Goal: Task Accomplishment & Management: Use online tool/utility

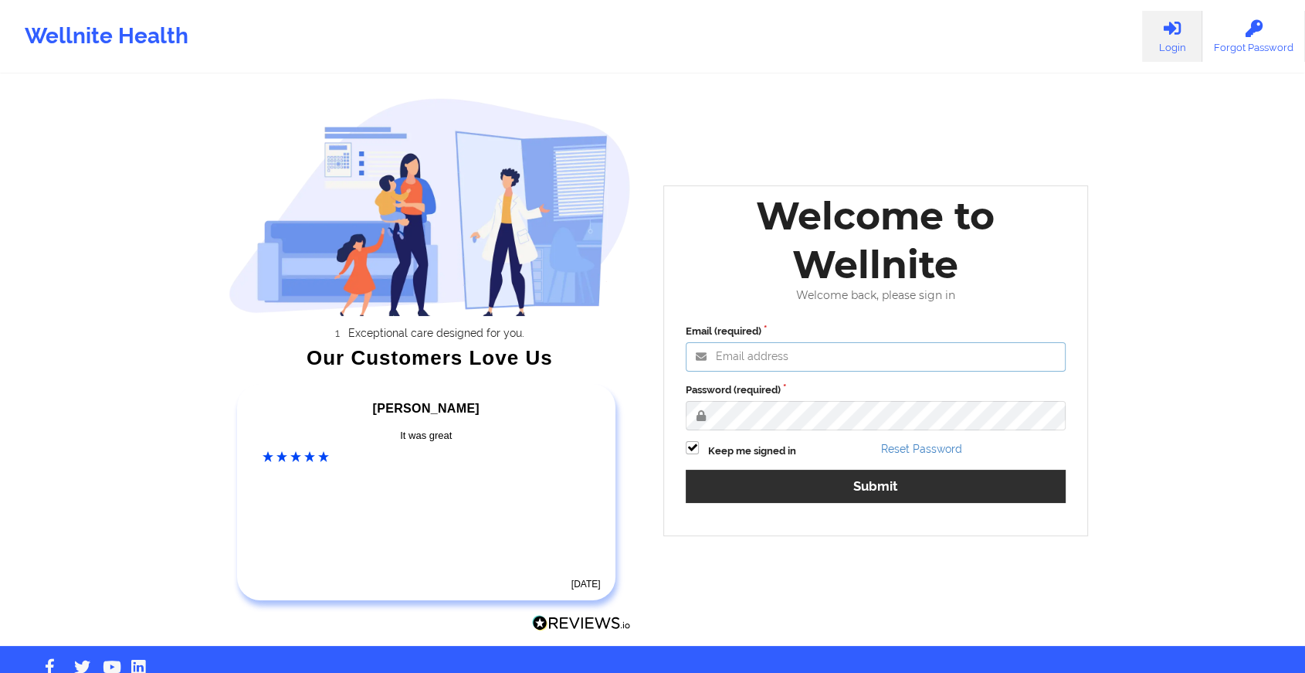
type input "[EMAIL_ADDRESS][DOMAIN_NAME]"
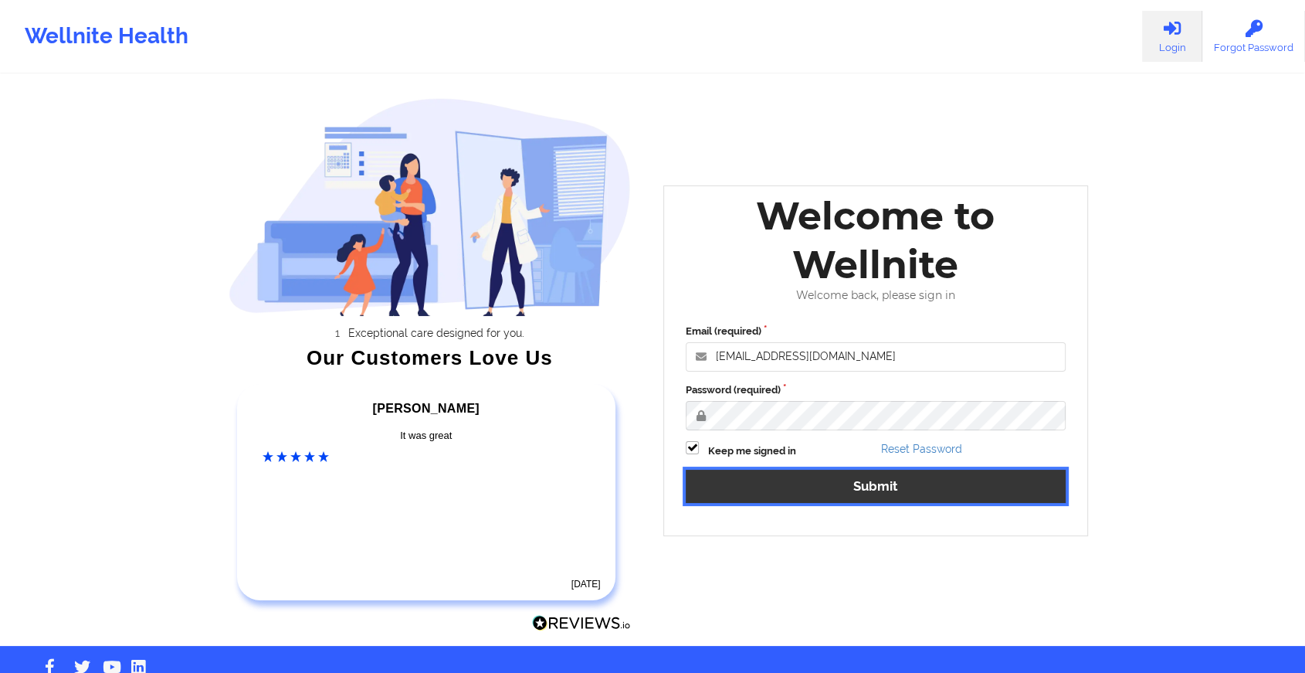
click at [747, 489] on button "Submit" at bounding box center [876, 486] width 380 height 33
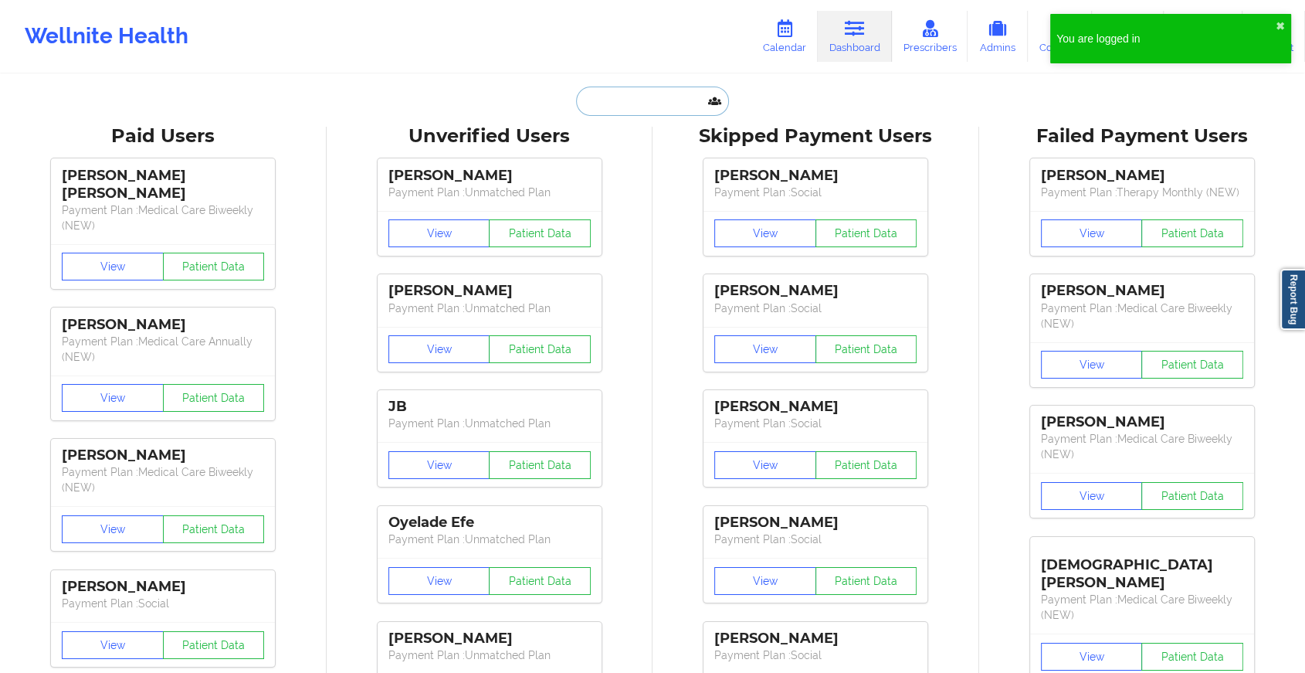
click at [641, 108] on input "text" at bounding box center [652, 100] width 153 height 29
paste input "[EMAIL_ADDRESS][DOMAIN_NAME]"
type input "[EMAIL_ADDRESS][DOMAIN_NAME]"
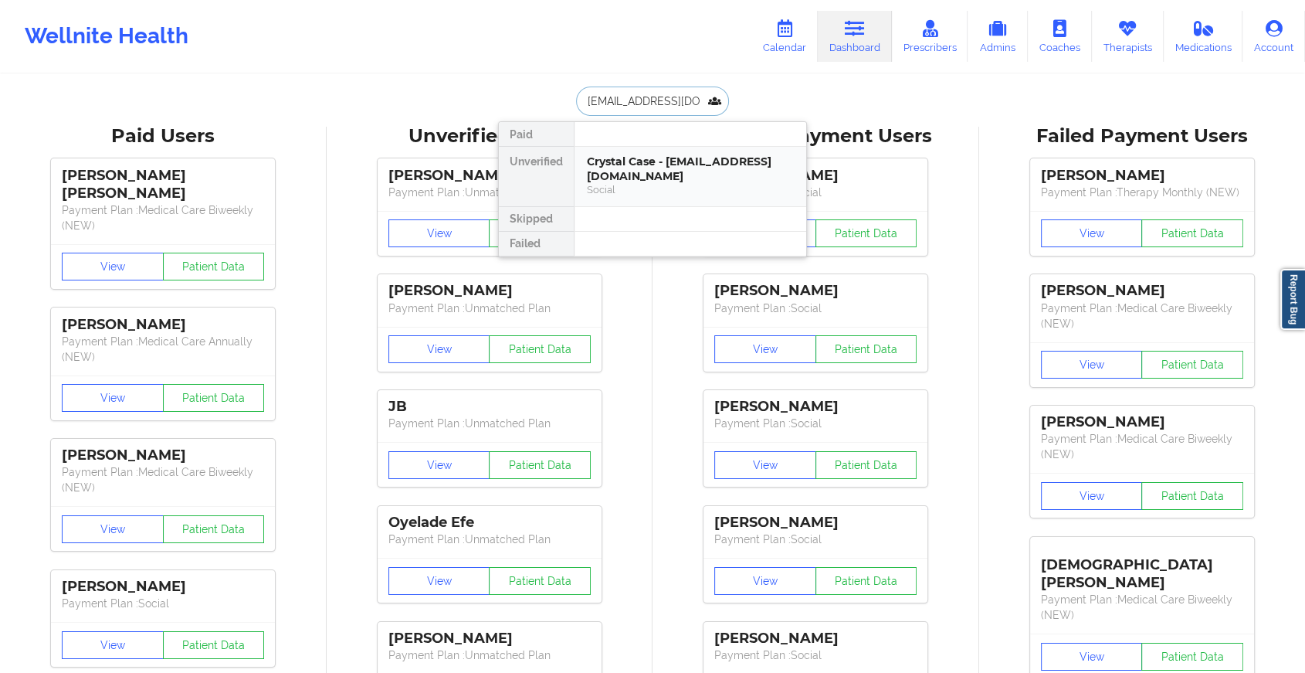
click at [629, 183] on div "Social" at bounding box center [690, 189] width 207 height 13
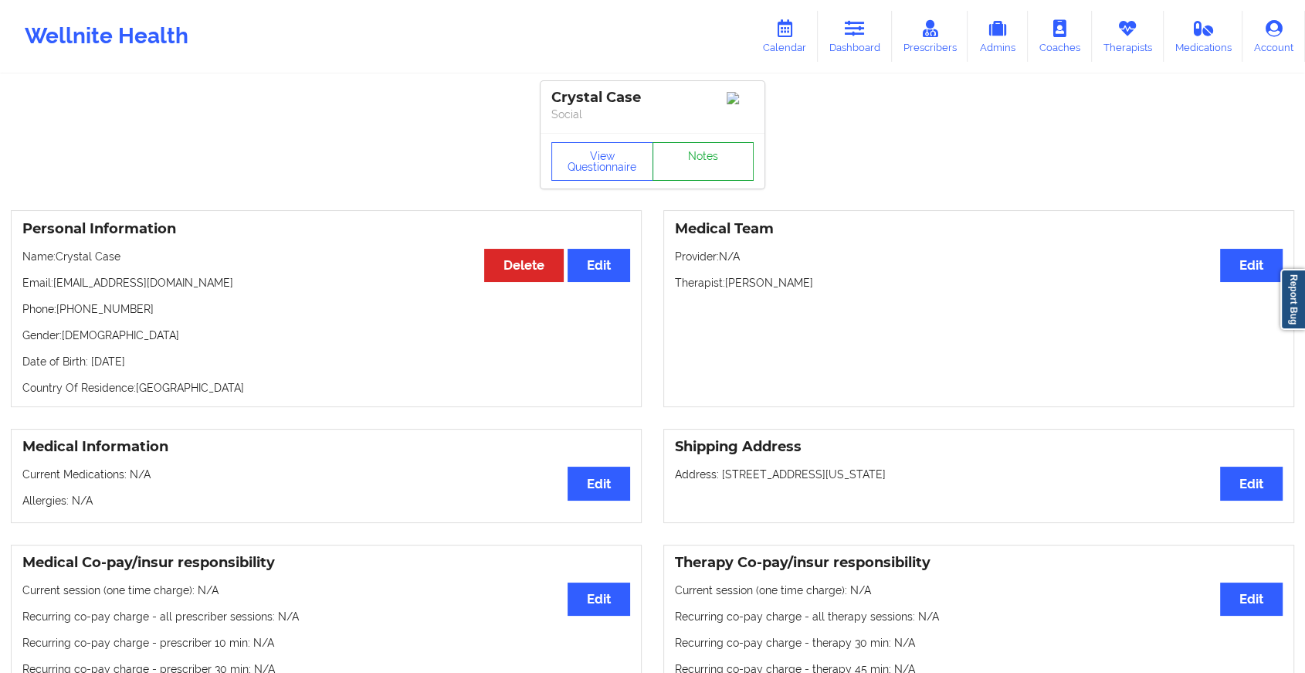
click at [717, 167] on link "Notes" at bounding box center [704, 161] width 102 height 39
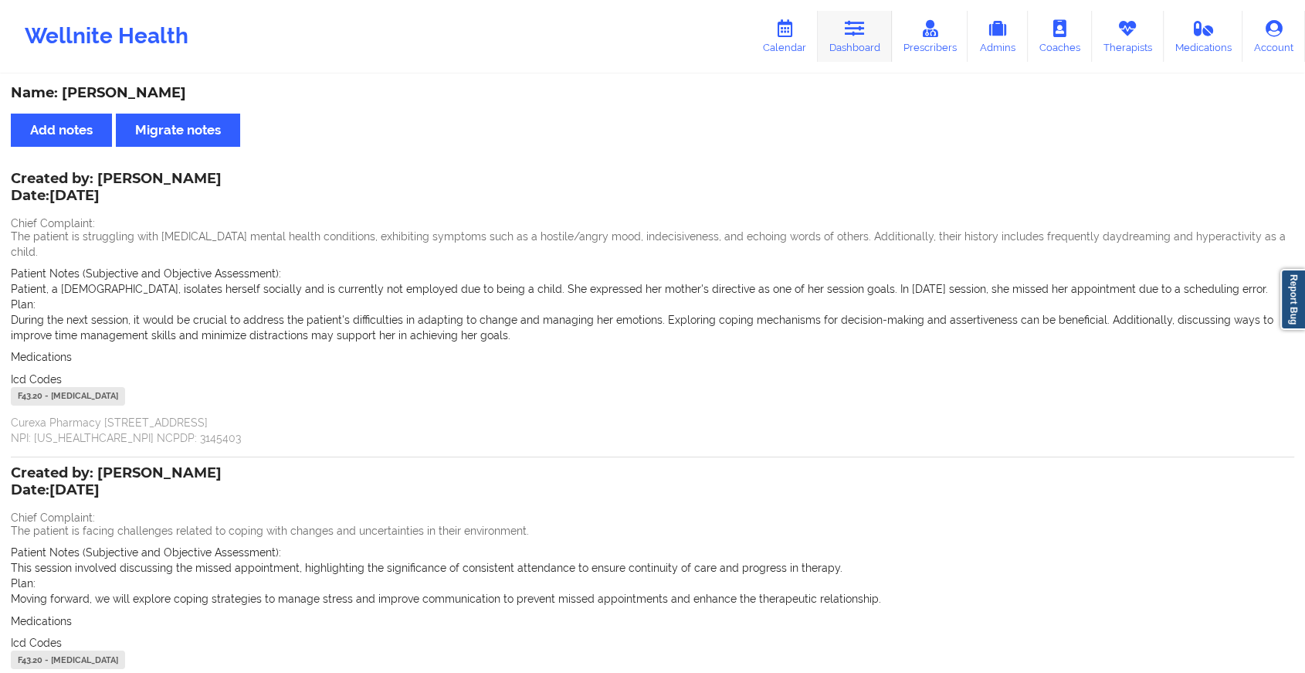
click at [845, 18] on link "Dashboard" at bounding box center [855, 36] width 74 height 51
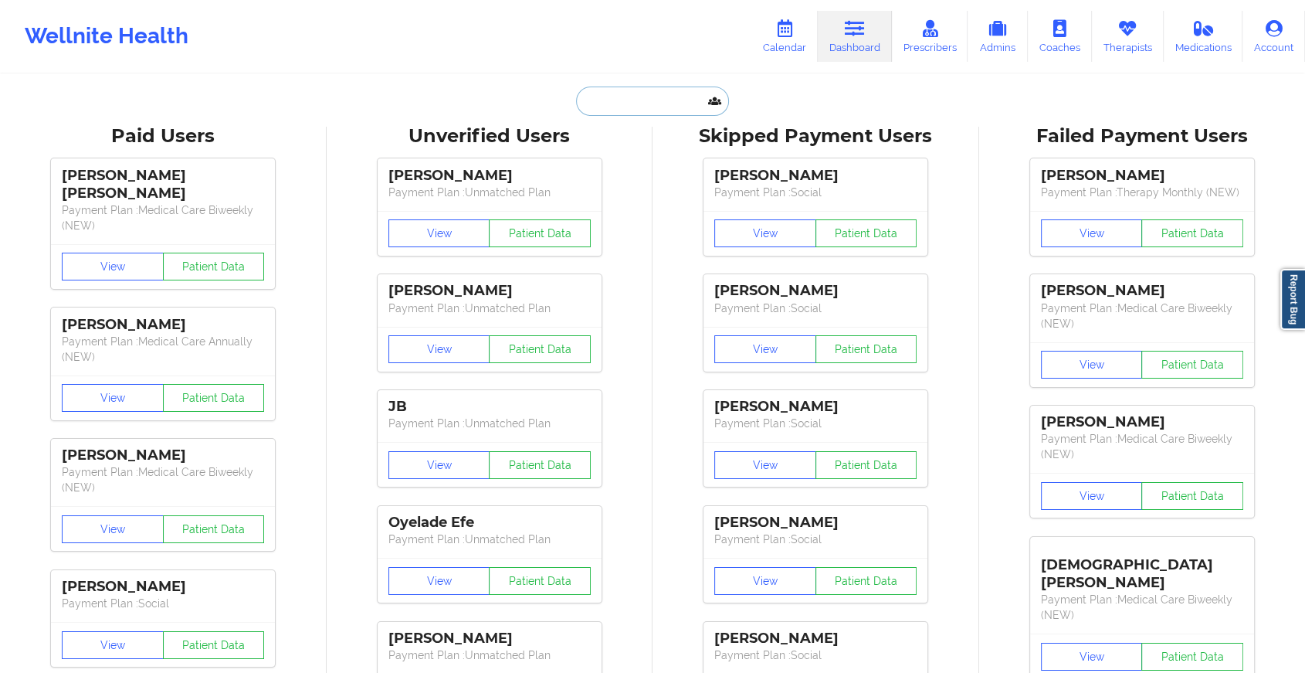
click at [584, 104] on input "text" at bounding box center [652, 100] width 153 height 29
type input "y"
paste input "[EMAIL_ADDRESS][DOMAIN_NAME]"
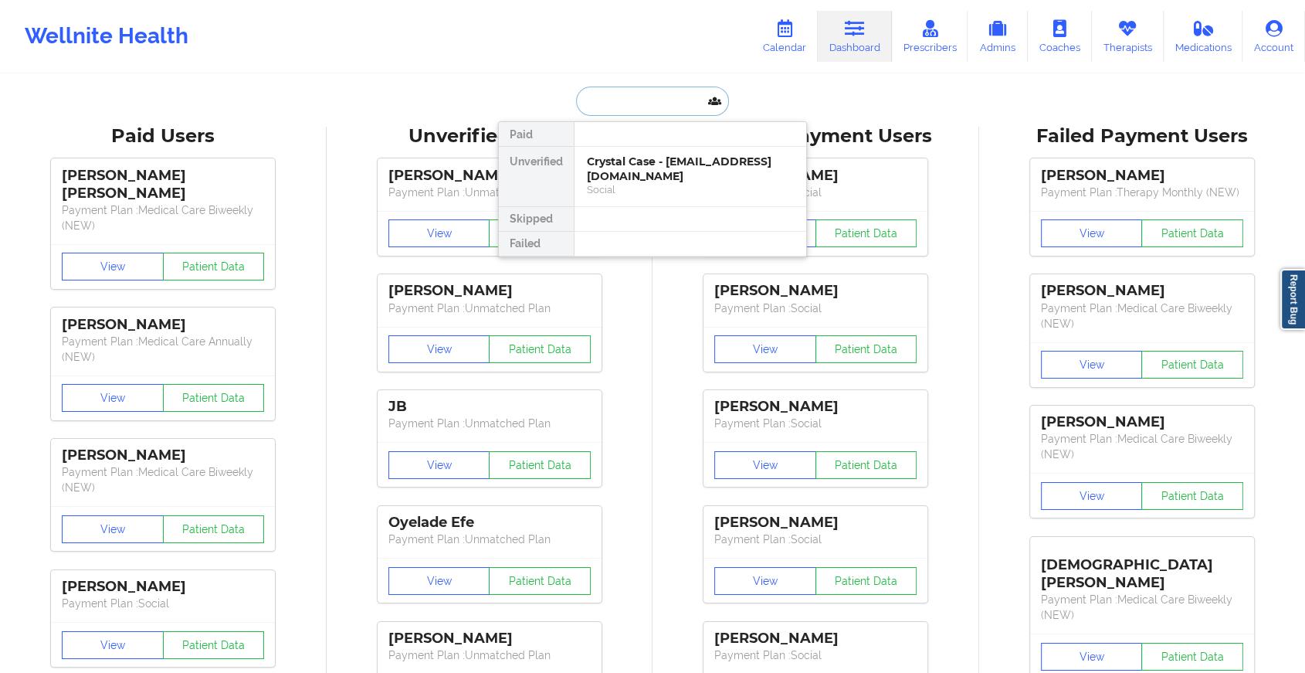
type input "[EMAIL_ADDRESS][DOMAIN_NAME]"
click at [670, 175] on div "[PERSON_NAME] - [EMAIL_ADDRESS][DOMAIN_NAME]" at bounding box center [690, 168] width 207 height 29
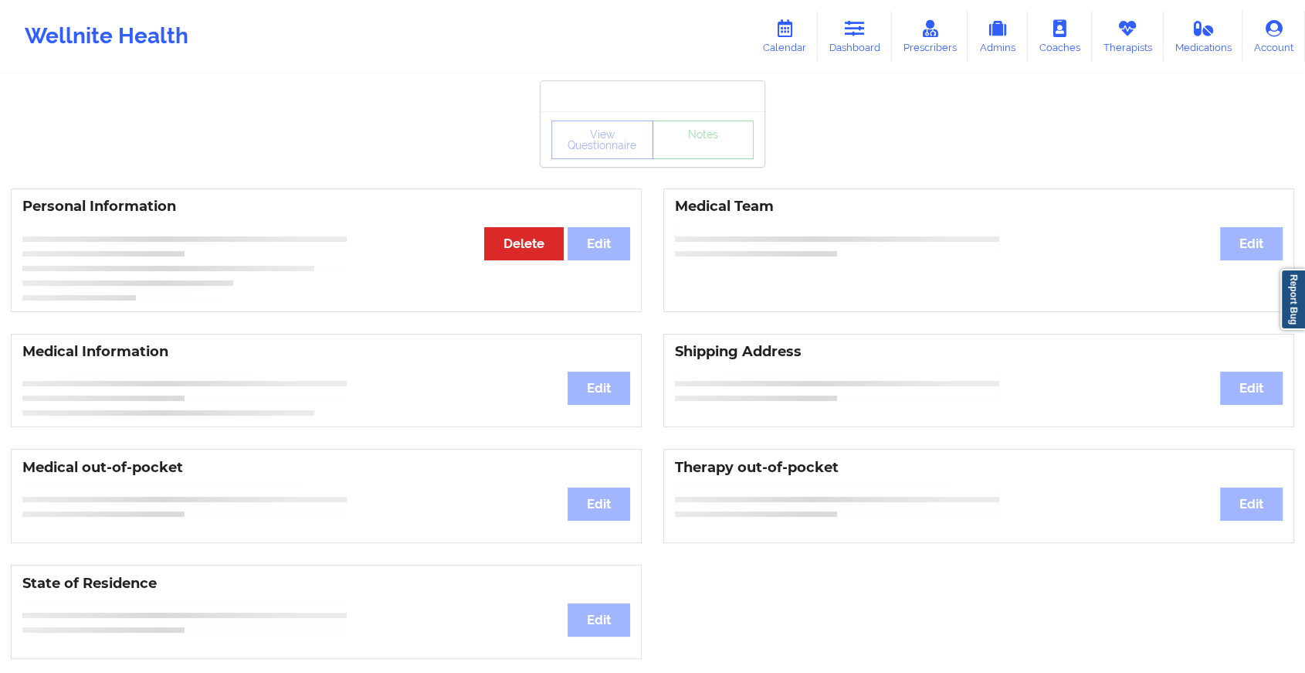
click at [717, 161] on div "View Questionnaire Notes" at bounding box center [653, 139] width 224 height 56
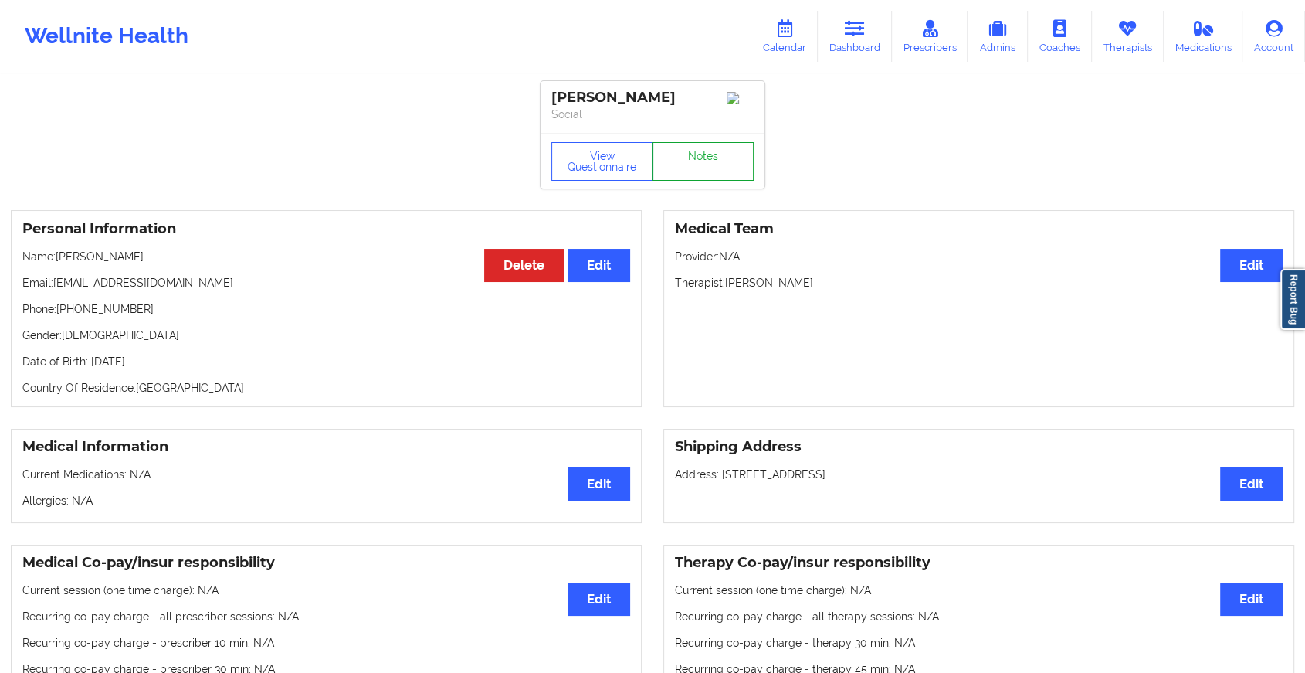
click at [717, 161] on link "Notes" at bounding box center [704, 161] width 102 height 39
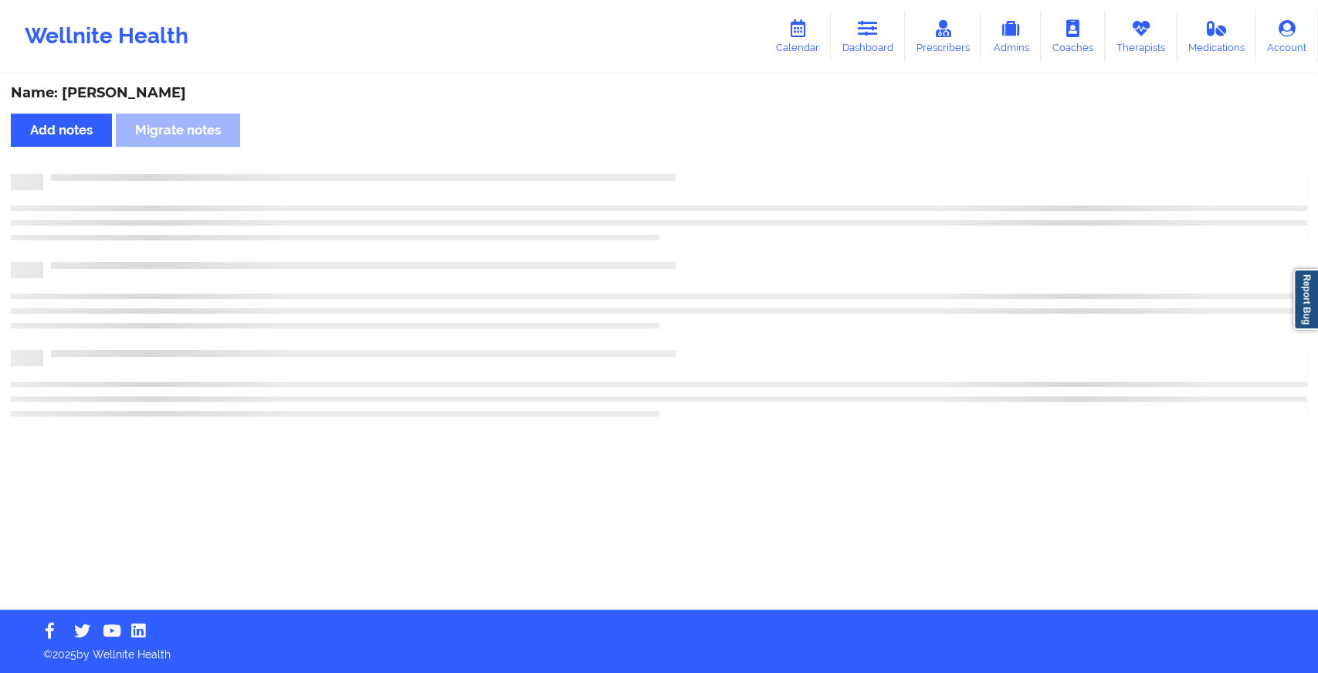
click at [717, 161] on div "Name: [PERSON_NAME] Add notes Migrate notes" at bounding box center [659, 343] width 1318 height 534
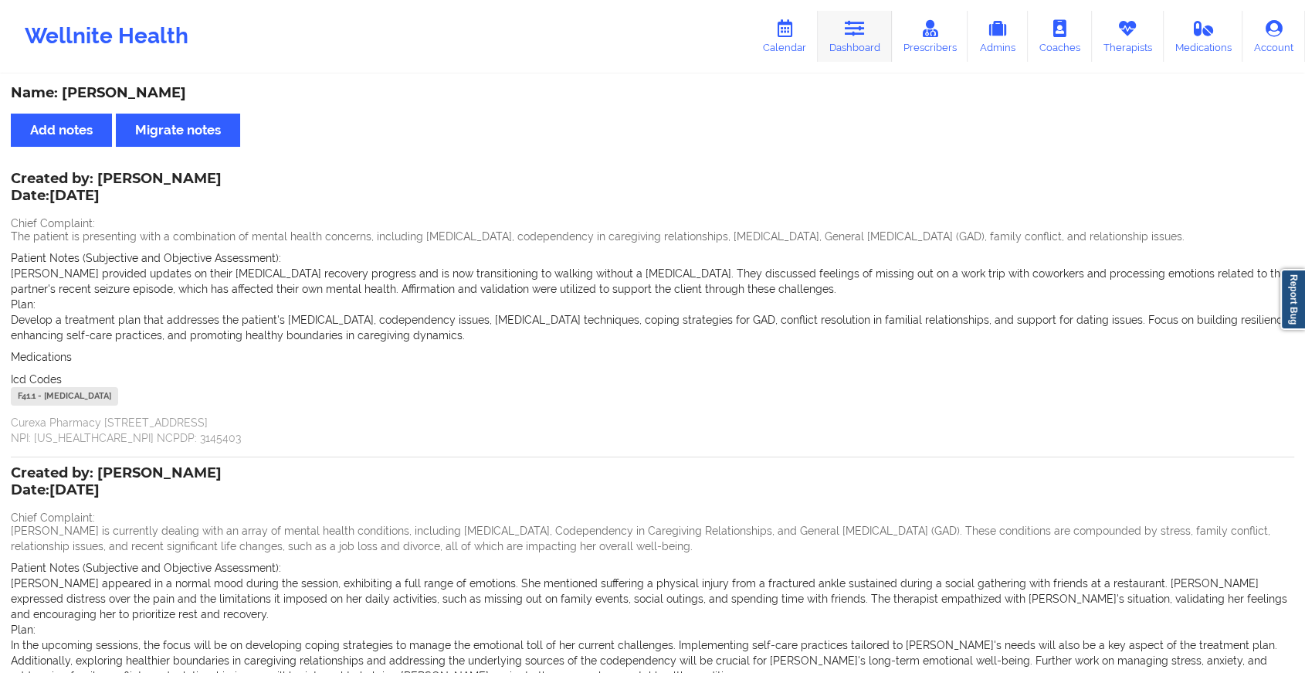
click at [861, 50] on link "Dashboard" at bounding box center [855, 36] width 74 height 51
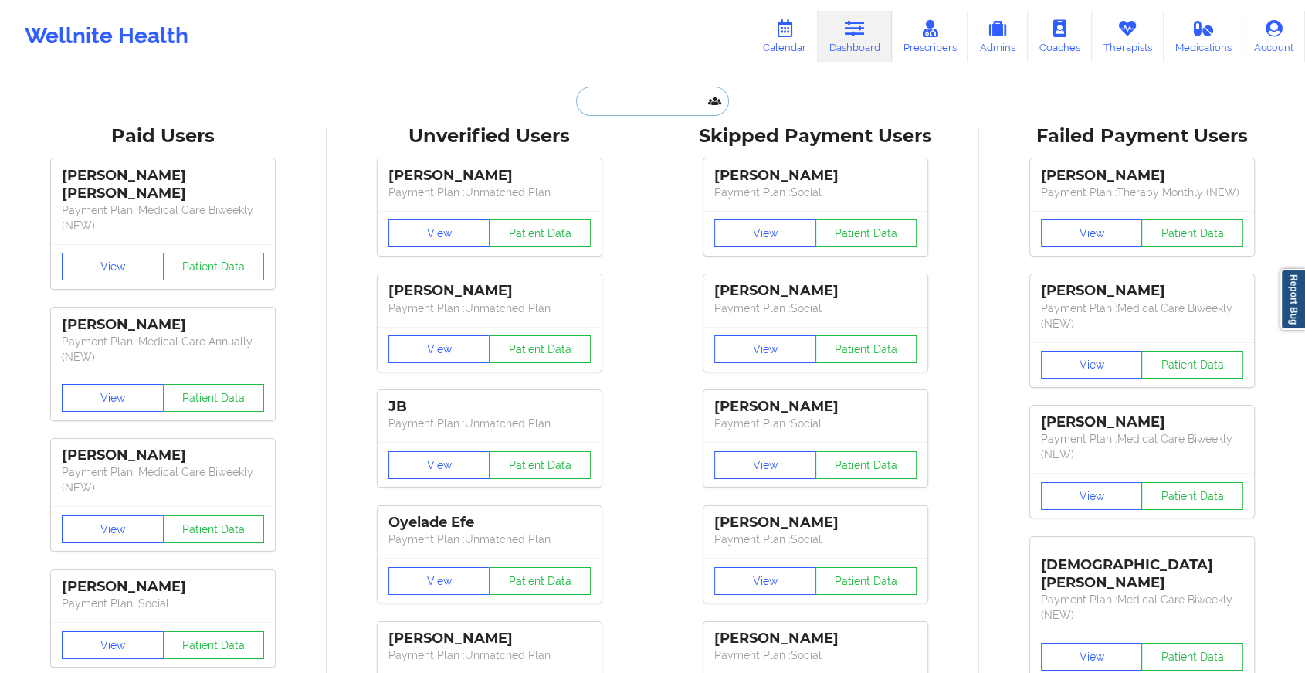
click at [670, 113] on input "text" at bounding box center [652, 100] width 153 height 29
paste input "[EMAIL_ADDRESS][DOMAIN_NAME]"
type input "[EMAIL_ADDRESS][DOMAIN_NAME]"
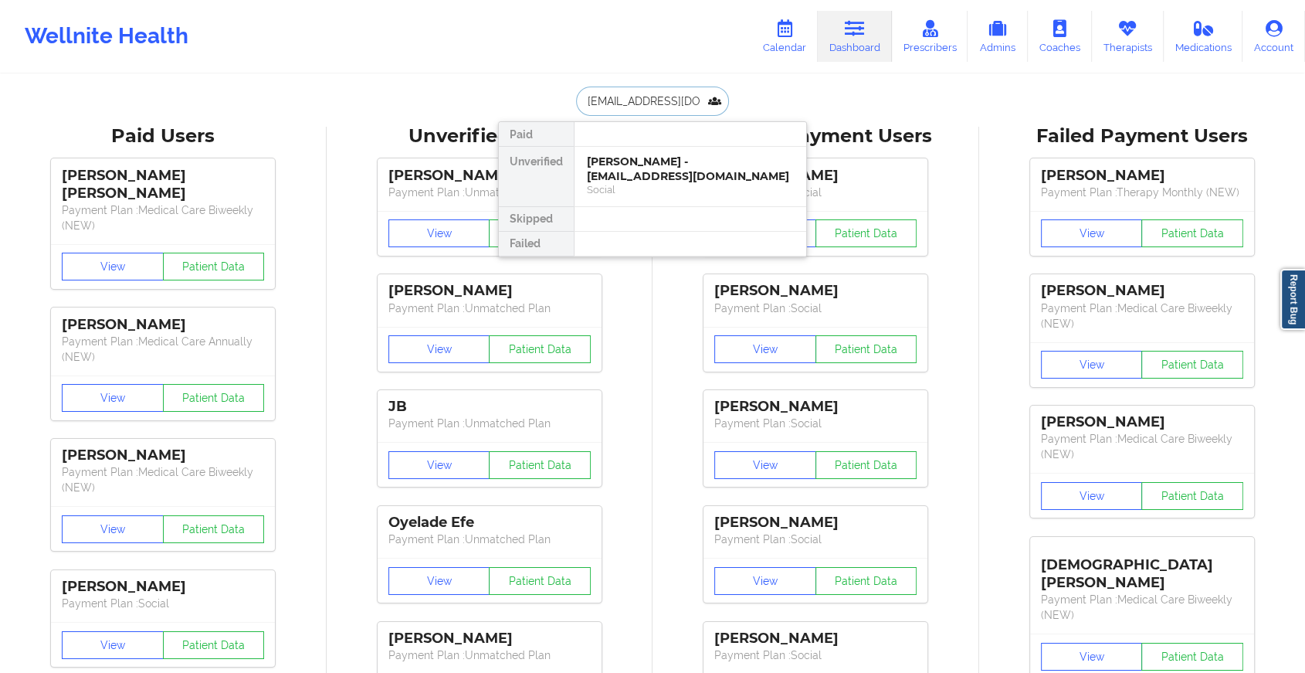
scroll to position [0, 12]
click at [669, 161] on div "[PERSON_NAME] - [EMAIL_ADDRESS][DOMAIN_NAME]" at bounding box center [690, 168] width 207 height 29
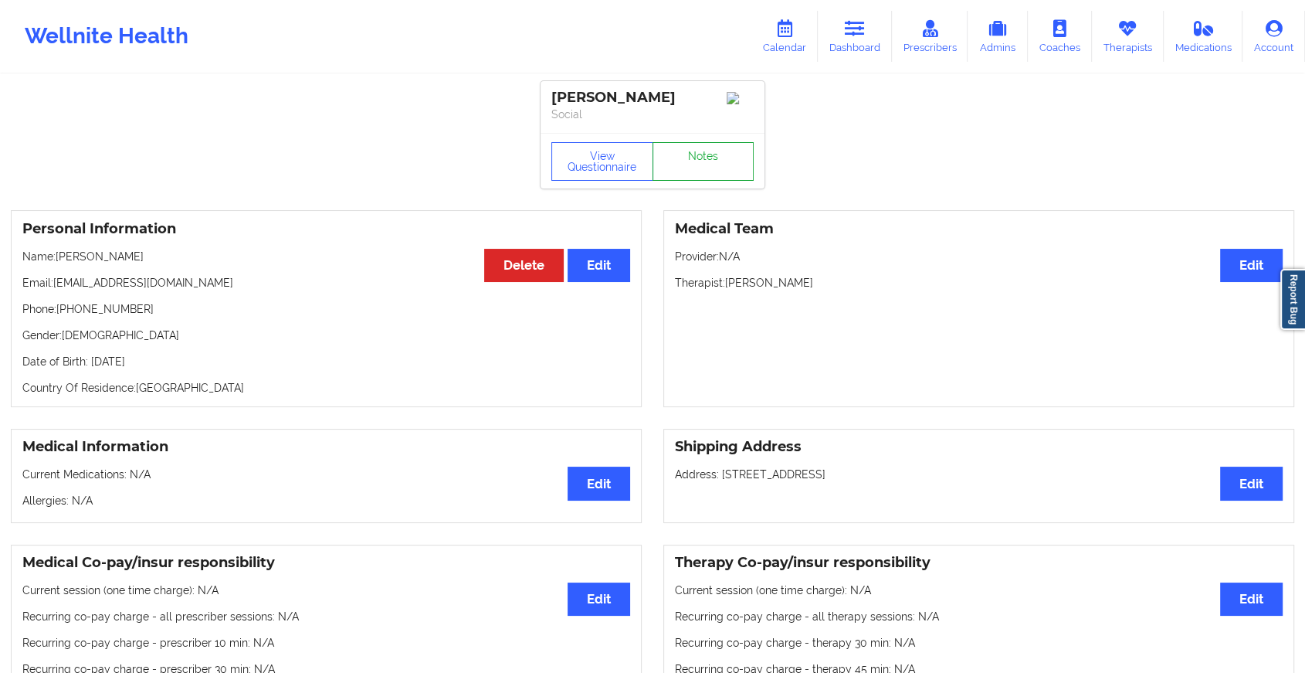
click at [690, 167] on link "Notes" at bounding box center [704, 161] width 102 height 39
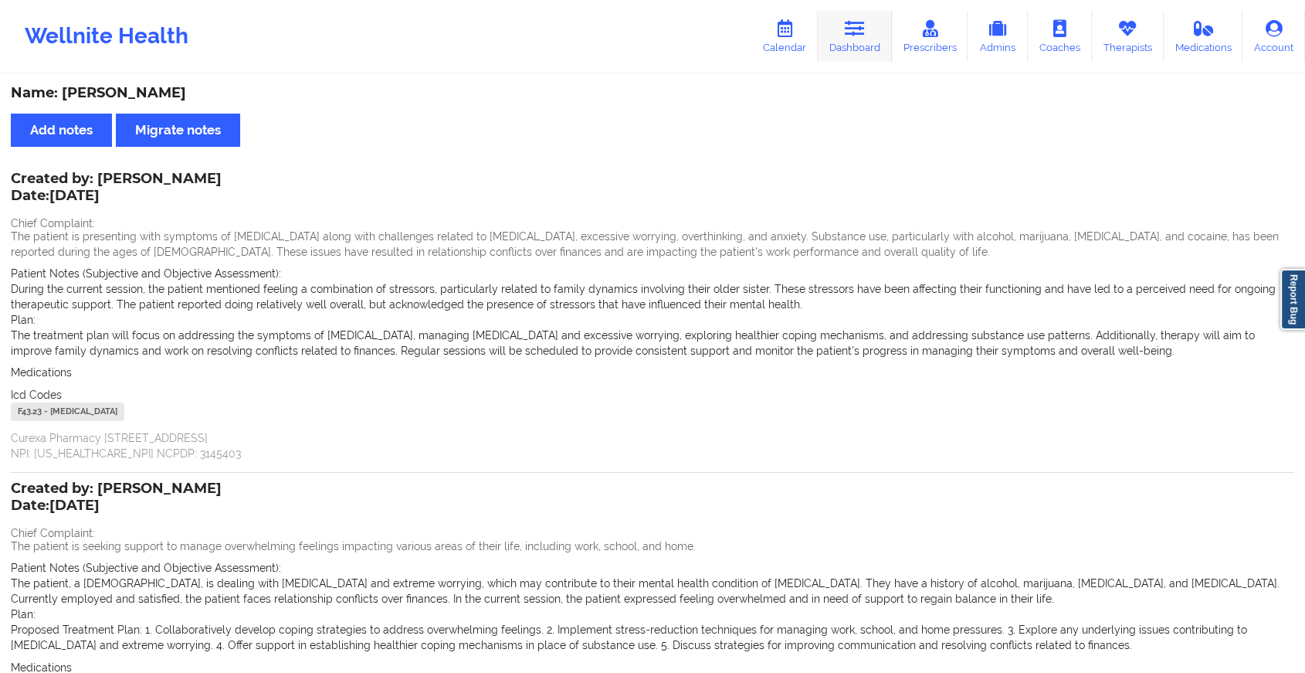
click at [877, 35] on link "Dashboard" at bounding box center [855, 36] width 74 height 51
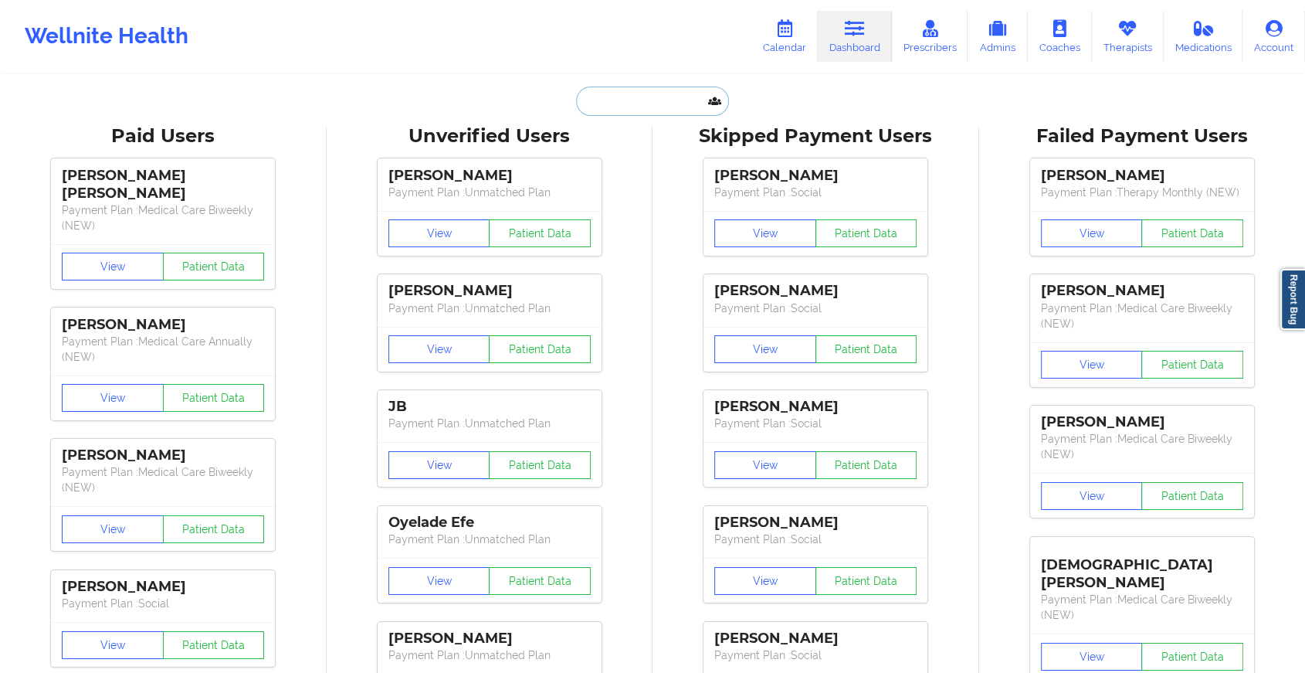
click at [650, 112] on input "text" at bounding box center [652, 100] width 153 height 29
paste input "[EMAIL_ADDRESS][DOMAIN_NAME]"
type input "[EMAIL_ADDRESS][DOMAIN_NAME]"
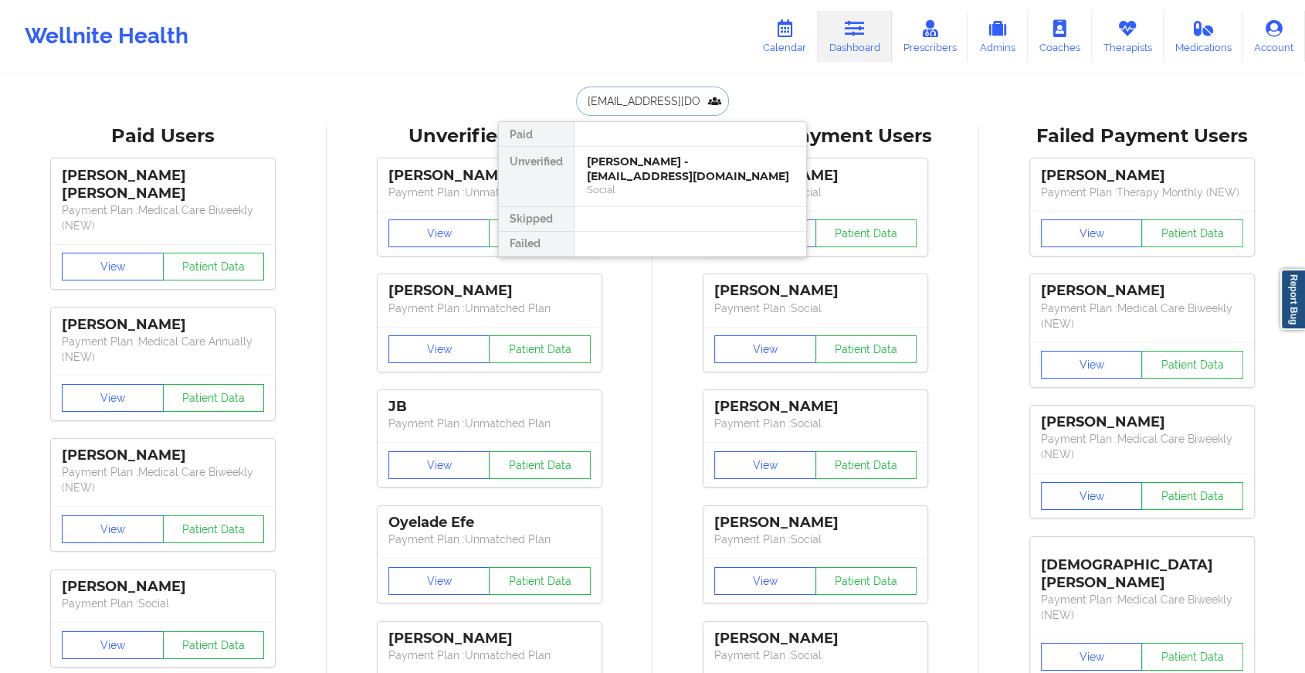
click at [670, 165] on div "[PERSON_NAME] - [EMAIL_ADDRESS][DOMAIN_NAME]" at bounding box center [690, 168] width 207 height 29
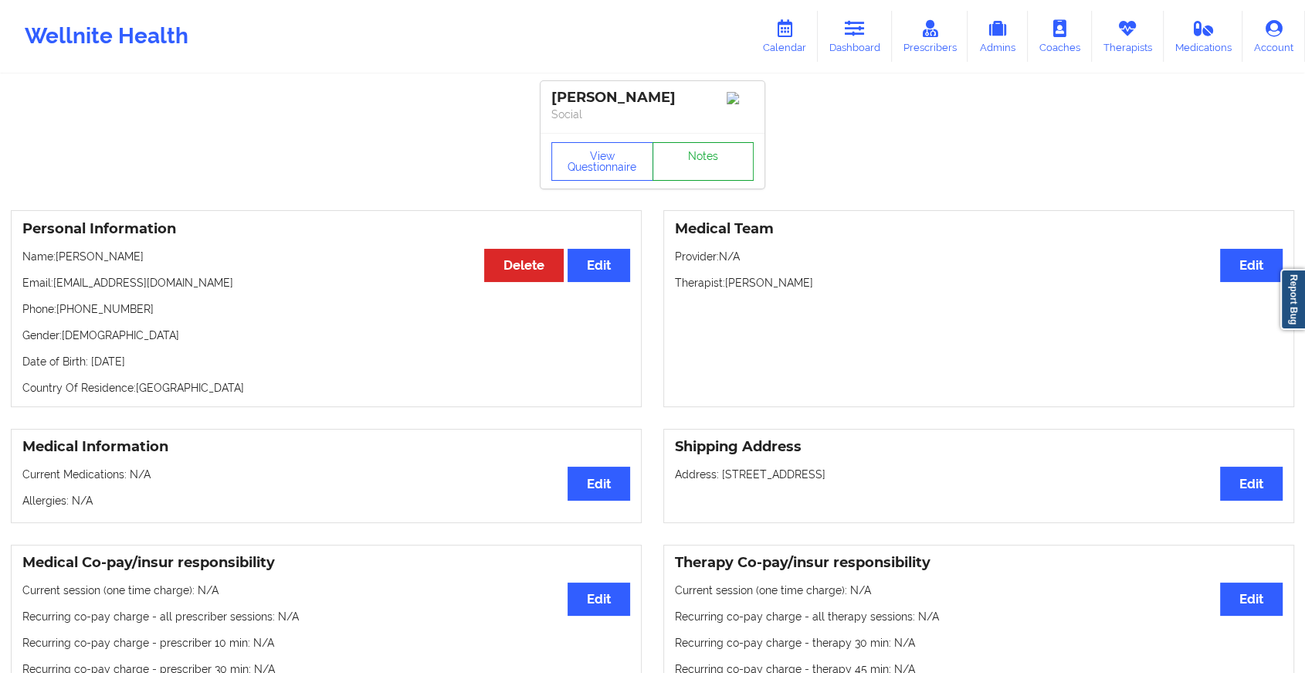
click at [697, 172] on link "Notes" at bounding box center [704, 161] width 102 height 39
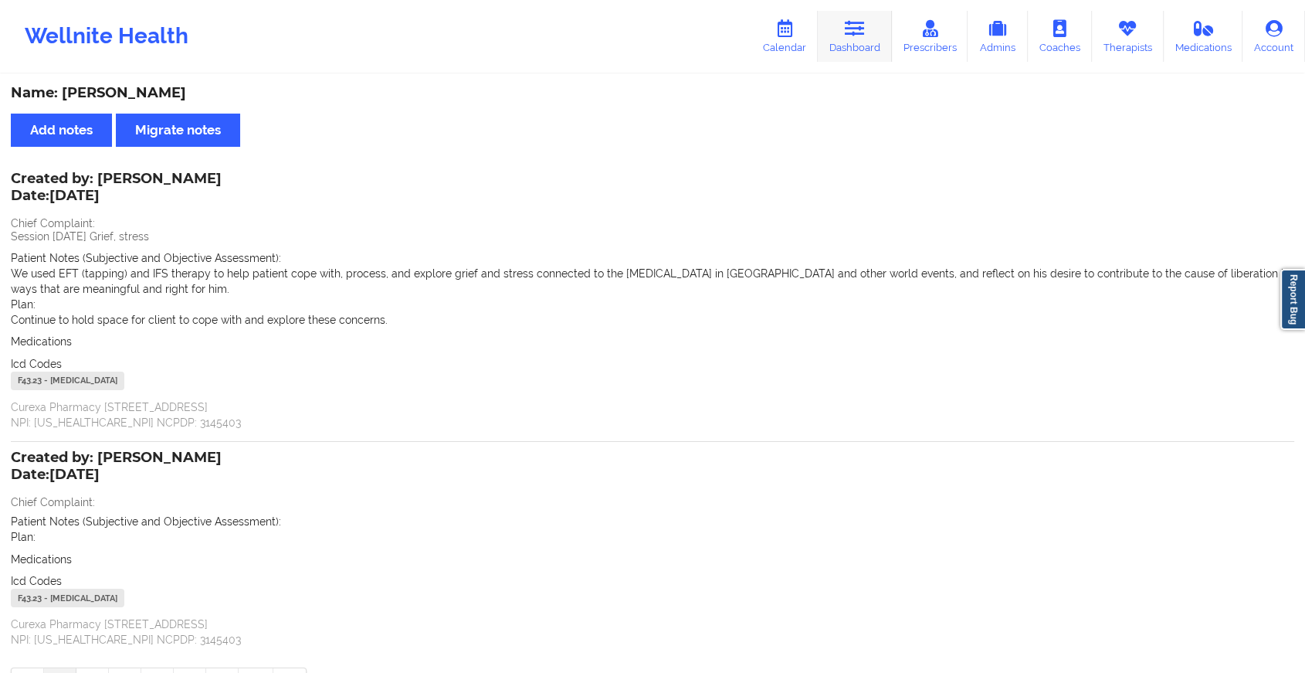
click at [865, 33] on icon at bounding box center [855, 28] width 20 height 17
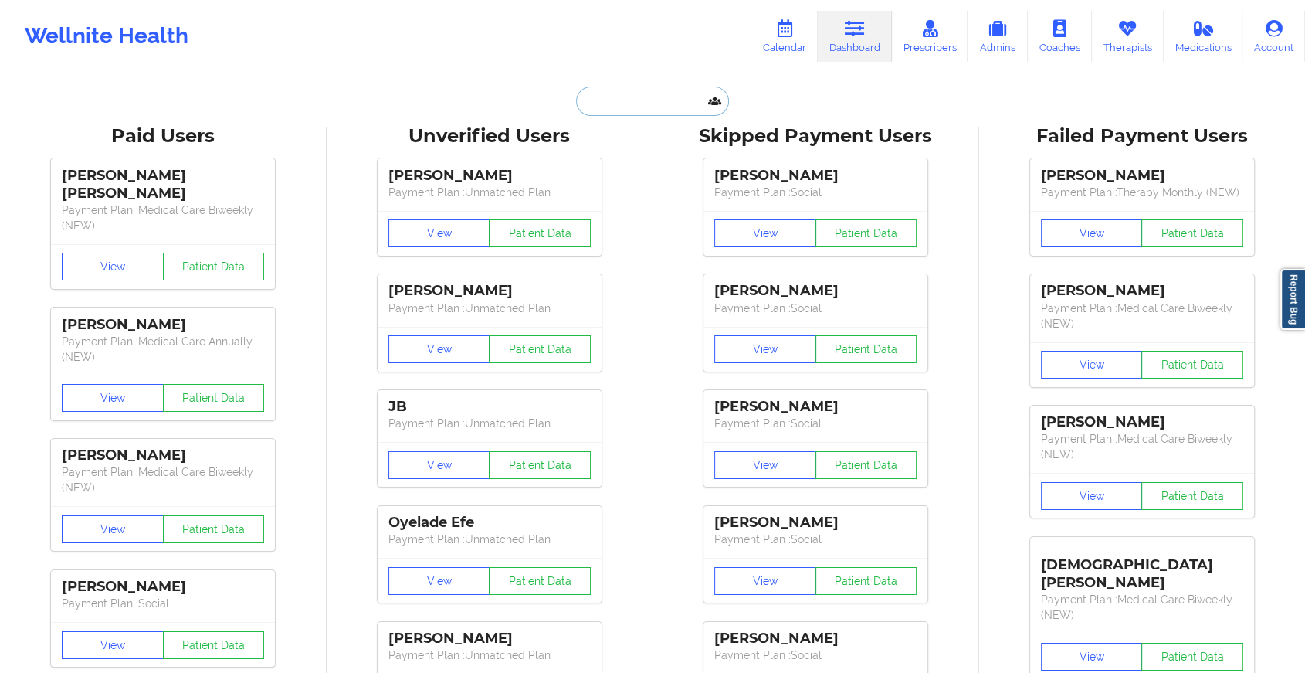
click at [668, 97] on input "text" at bounding box center [652, 100] width 153 height 29
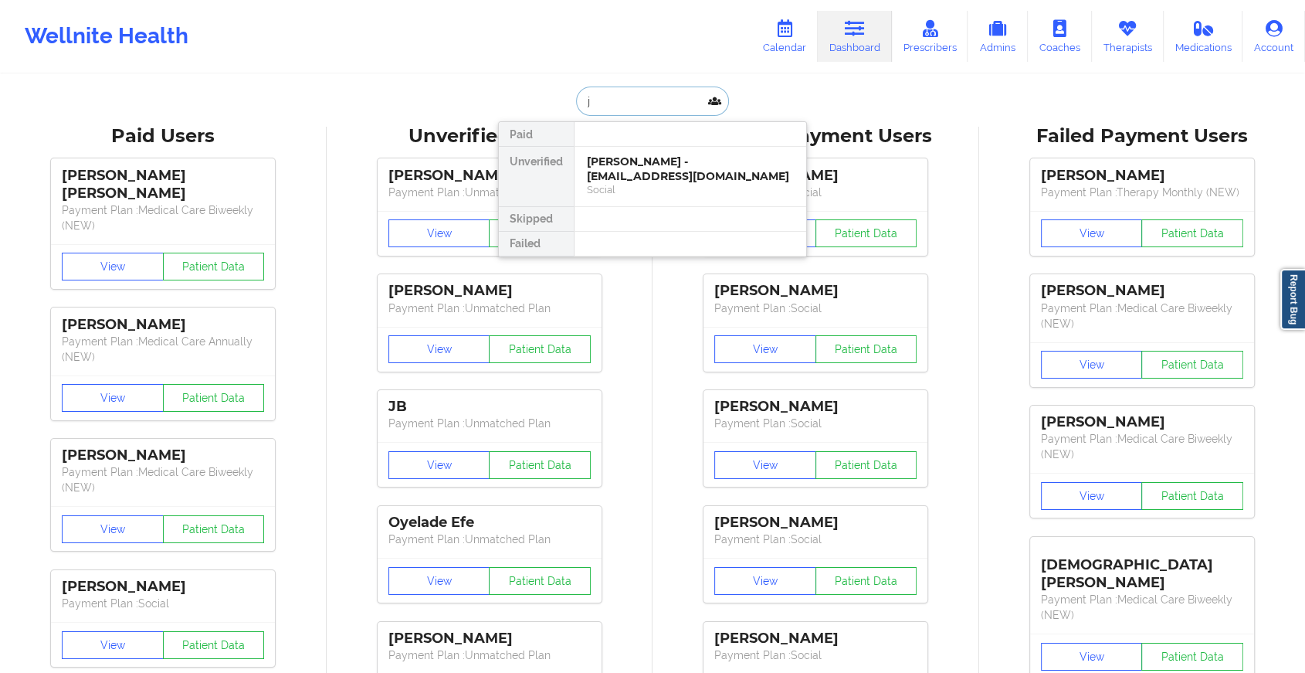
type input "j"
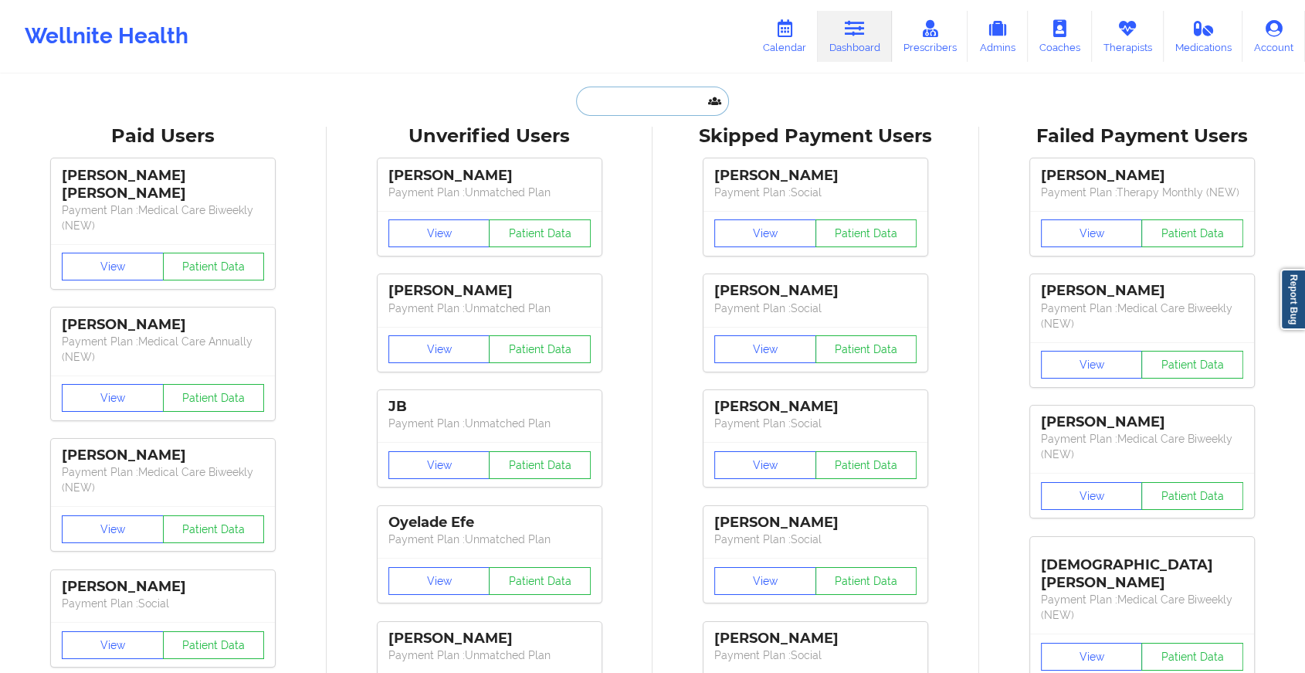
paste input "[EMAIL_ADDRESS][DOMAIN_NAME]"
type input "[EMAIL_ADDRESS][DOMAIN_NAME]"
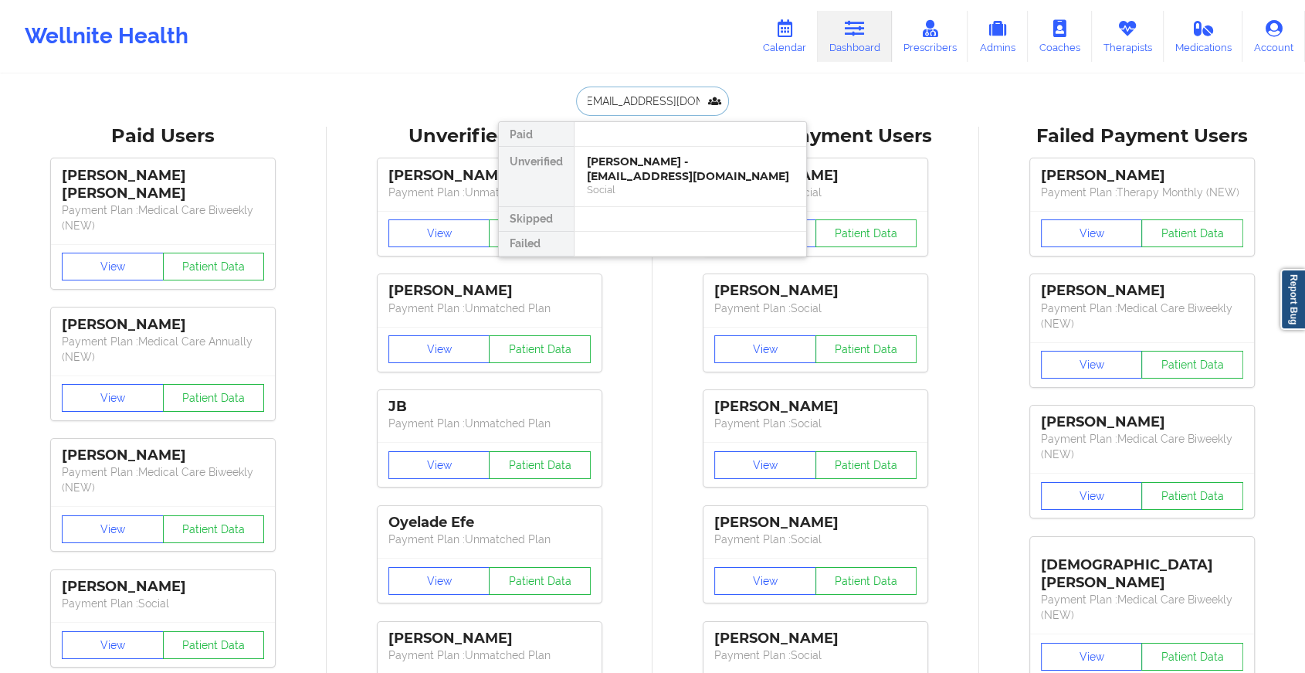
click at [669, 163] on div "[PERSON_NAME] - [EMAIL_ADDRESS][DOMAIN_NAME]" at bounding box center [690, 168] width 207 height 29
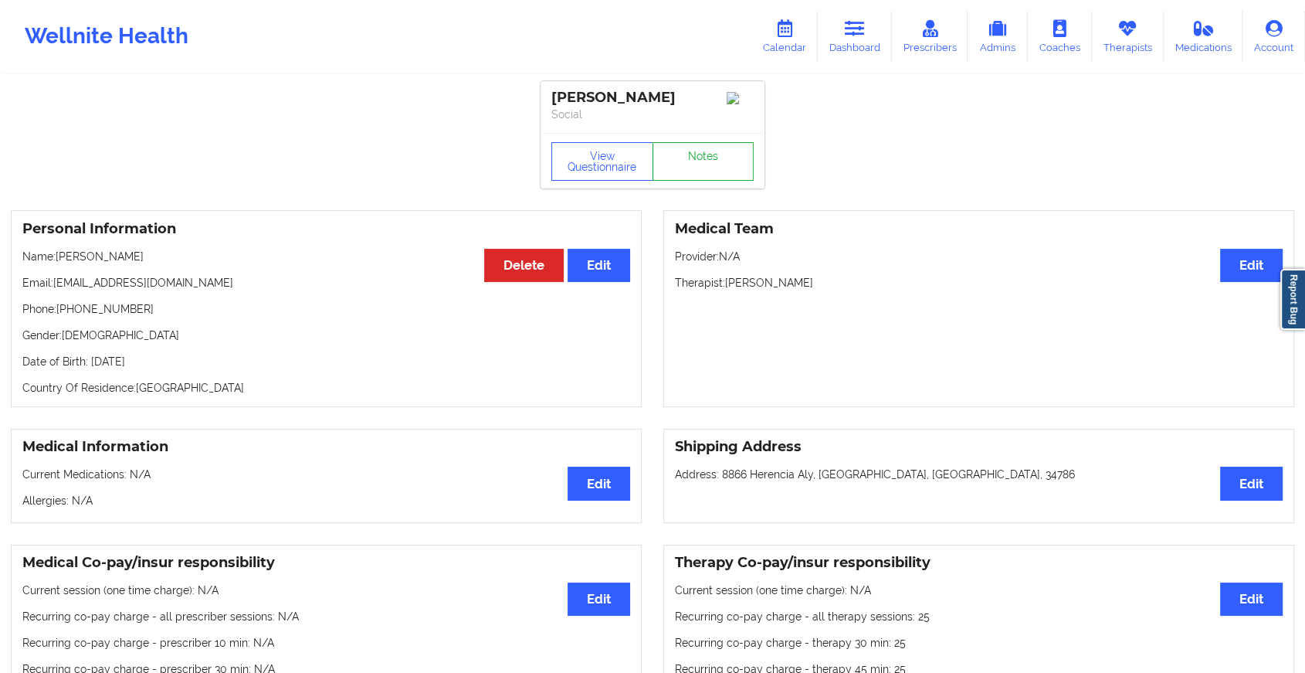
click at [714, 185] on div "View Questionnaire Notes" at bounding box center [653, 161] width 224 height 56
drag, startPoint x: 714, startPoint y: 185, endPoint x: 723, endPoint y: 193, distance: 11.5
click at [723, 188] on div "View Questionnaire Notes" at bounding box center [653, 161] width 224 height 56
drag, startPoint x: 723, startPoint y: 193, endPoint x: 700, endPoint y: 168, distance: 33.9
click at [700, 168] on link "Notes" at bounding box center [704, 161] width 102 height 39
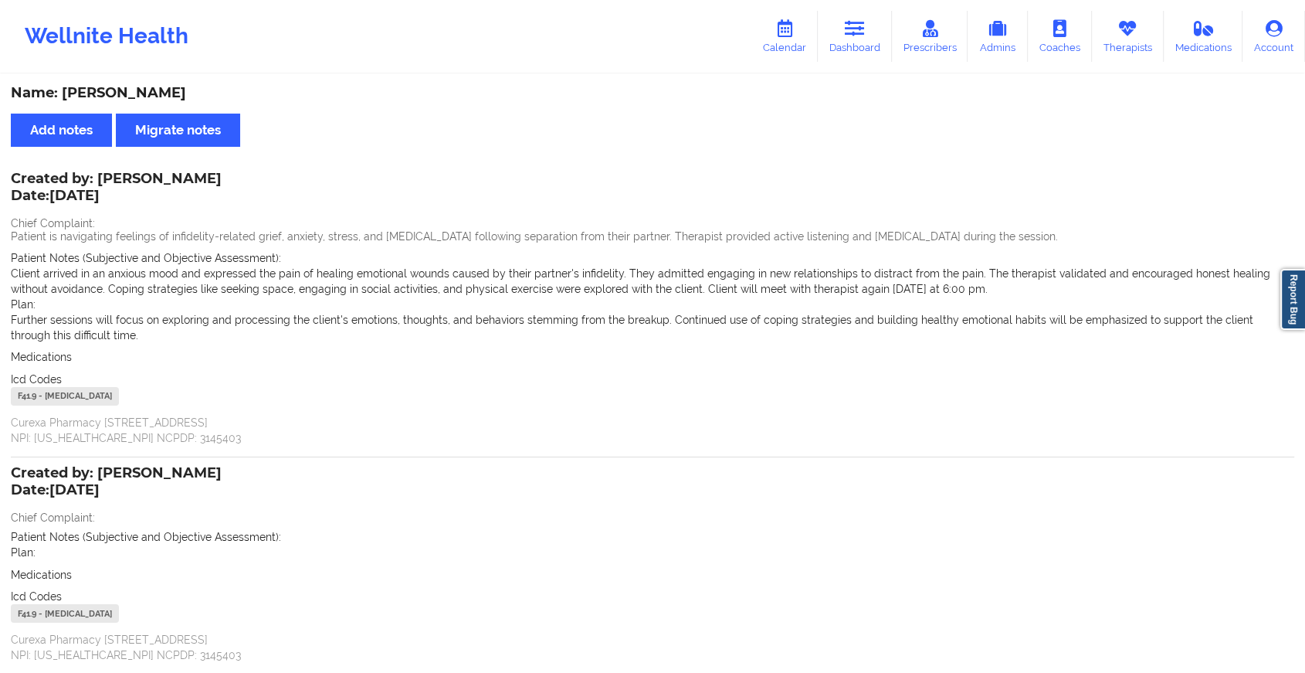
click at [854, 8] on div "Wellnite Health Calendar Dashboard Prescribers Admins Coaches Therapists Medica…" at bounding box center [652, 36] width 1305 height 62
drag, startPoint x: 854, startPoint y: 8, endPoint x: 853, endPoint y: 31, distance: 23.2
click at [853, 31] on icon at bounding box center [855, 28] width 20 height 17
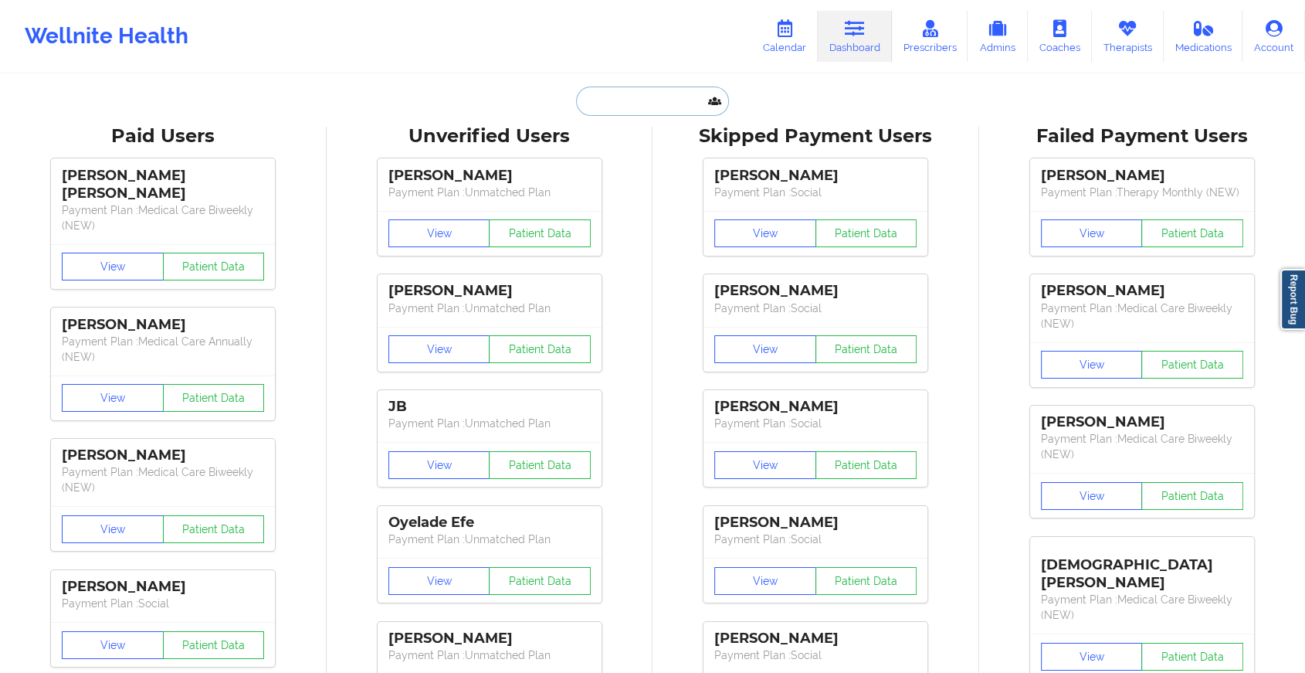
click at [630, 105] on input "text" at bounding box center [652, 100] width 153 height 29
paste input "[PERSON_NAME][EMAIL_ADDRESS][DOMAIN_NAME]"
type input "[PERSON_NAME][EMAIL_ADDRESS][DOMAIN_NAME]"
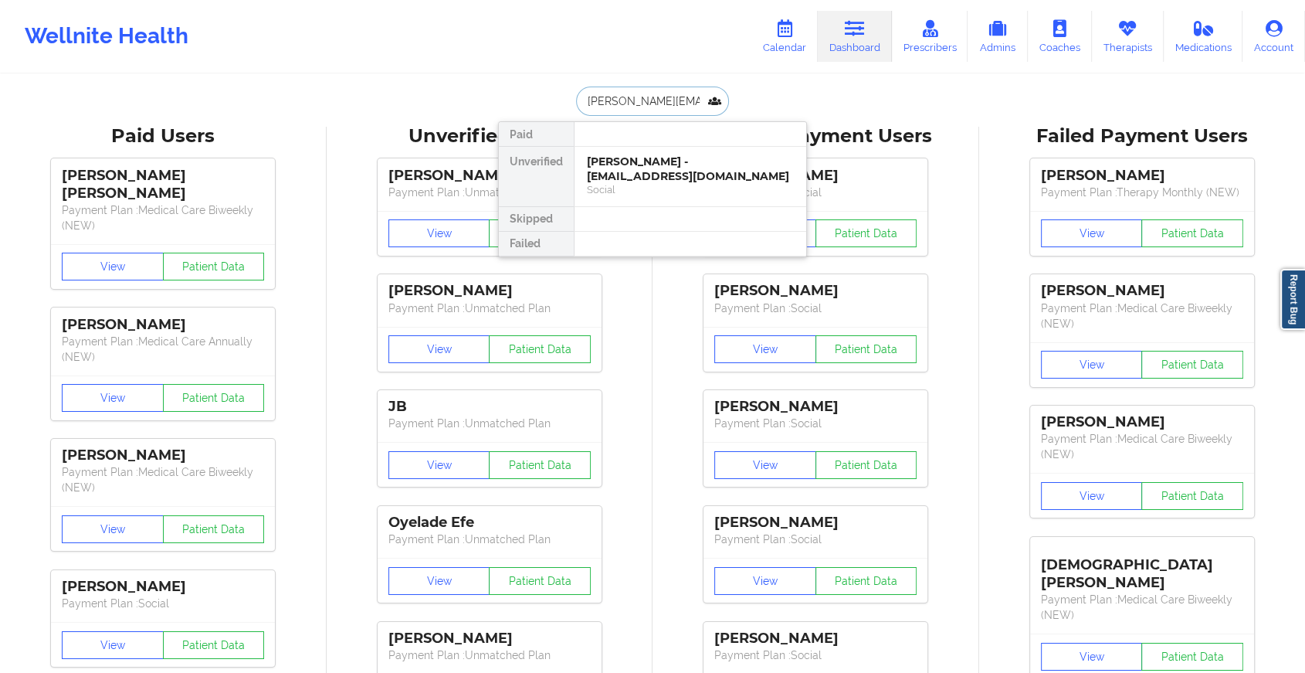
scroll to position [0, 22]
click at [673, 184] on div "Social" at bounding box center [690, 189] width 207 height 13
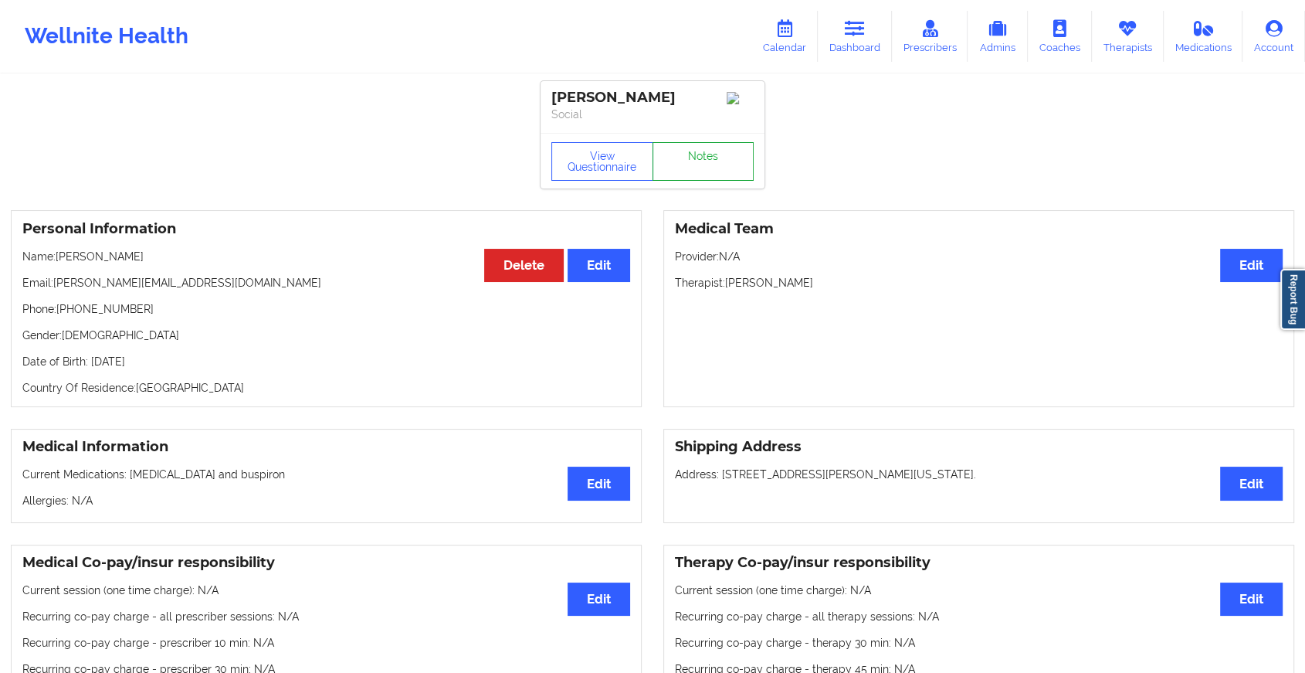
click at [714, 166] on link "Notes" at bounding box center [704, 161] width 102 height 39
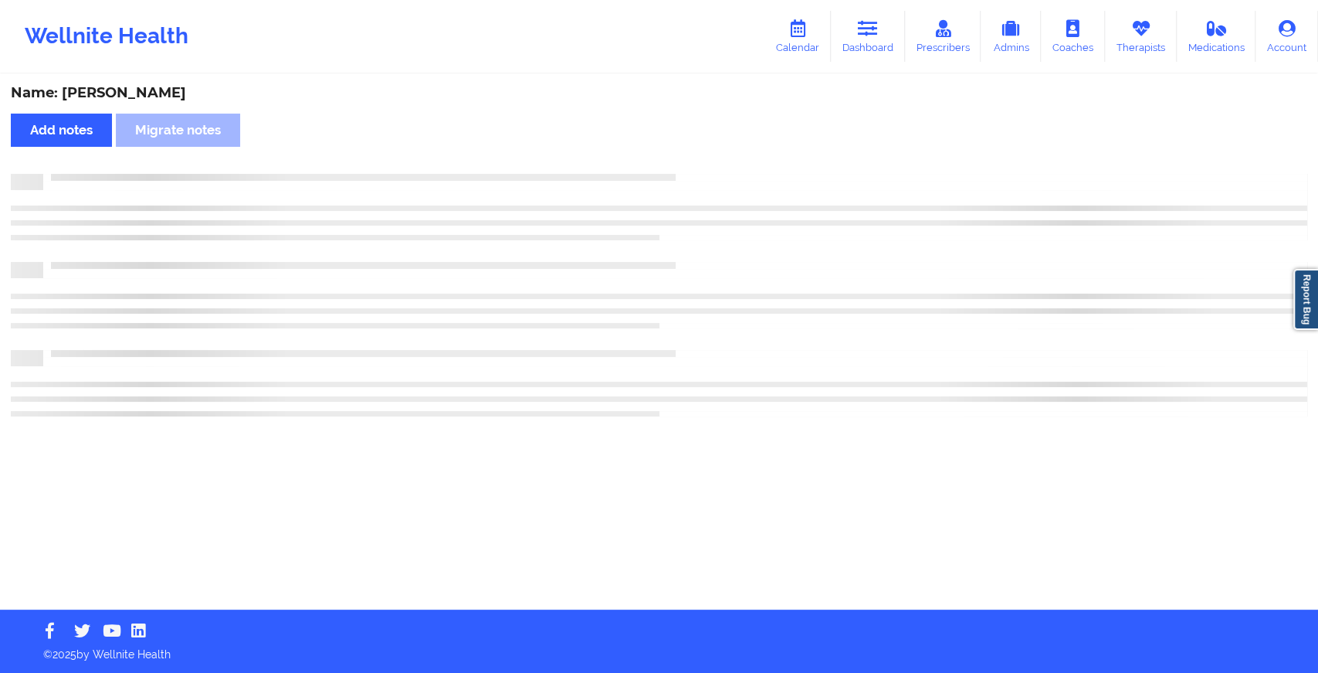
click at [714, 166] on div "Name: [PERSON_NAME] Add notes Migrate notes" at bounding box center [659, 343] width 1318 height 534
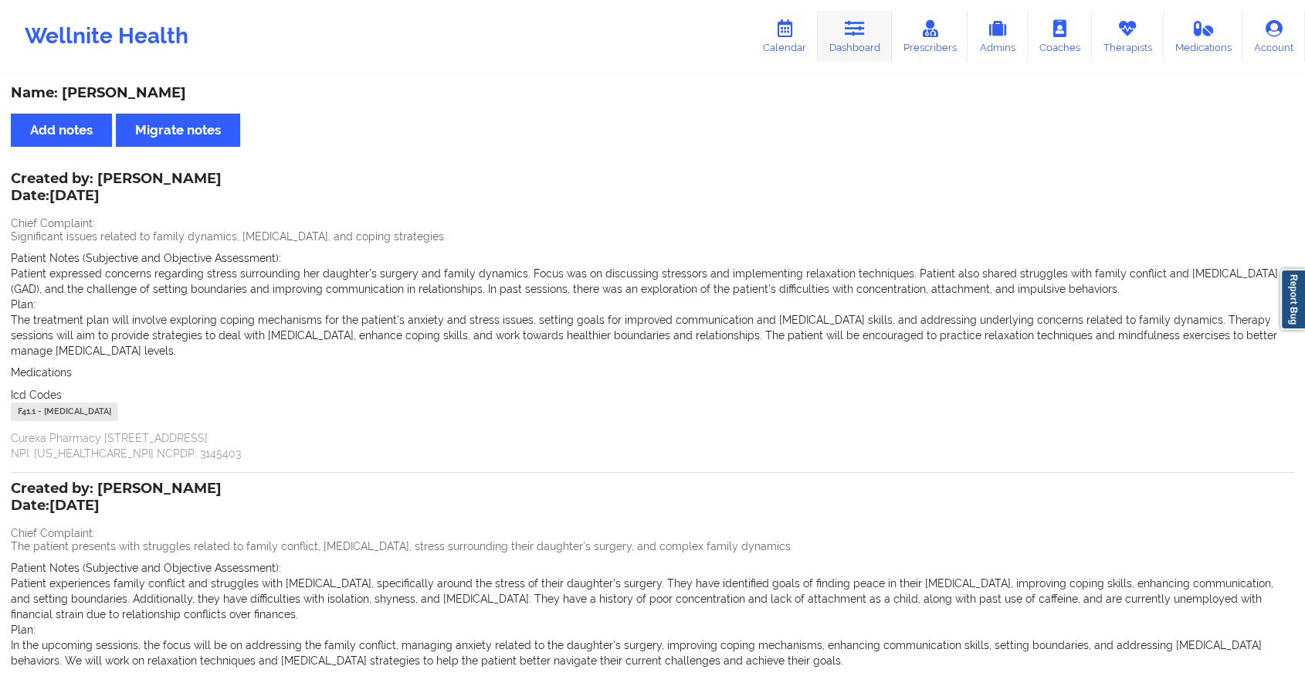
click at [835, 45] on link "Dashboard" at bounding box center [855, 36] width 74 height 51
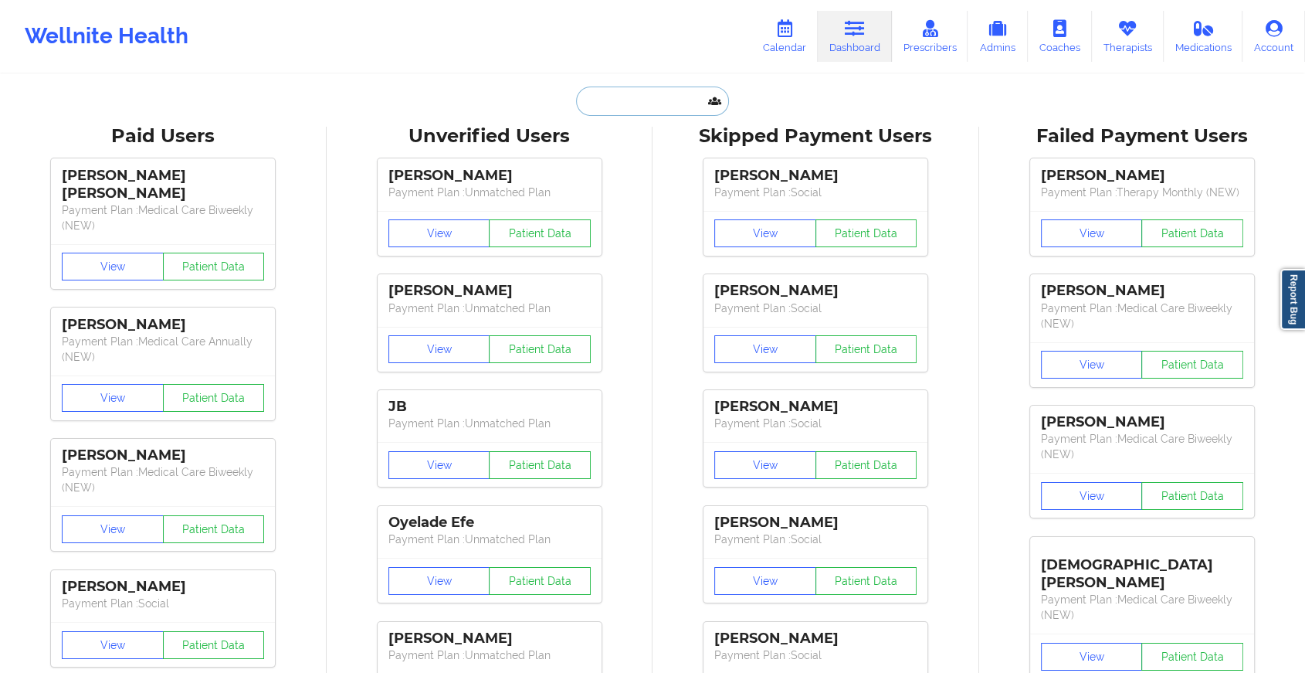
click at [618, 112] on input "text" at bounding box center [652, 100] width 153 height 29
paste input "[EMAIL_ADDRESS][DOMAIN_NAME]"
type input "[EMAIL_ADDRESS][DOMAIN_NAME]"
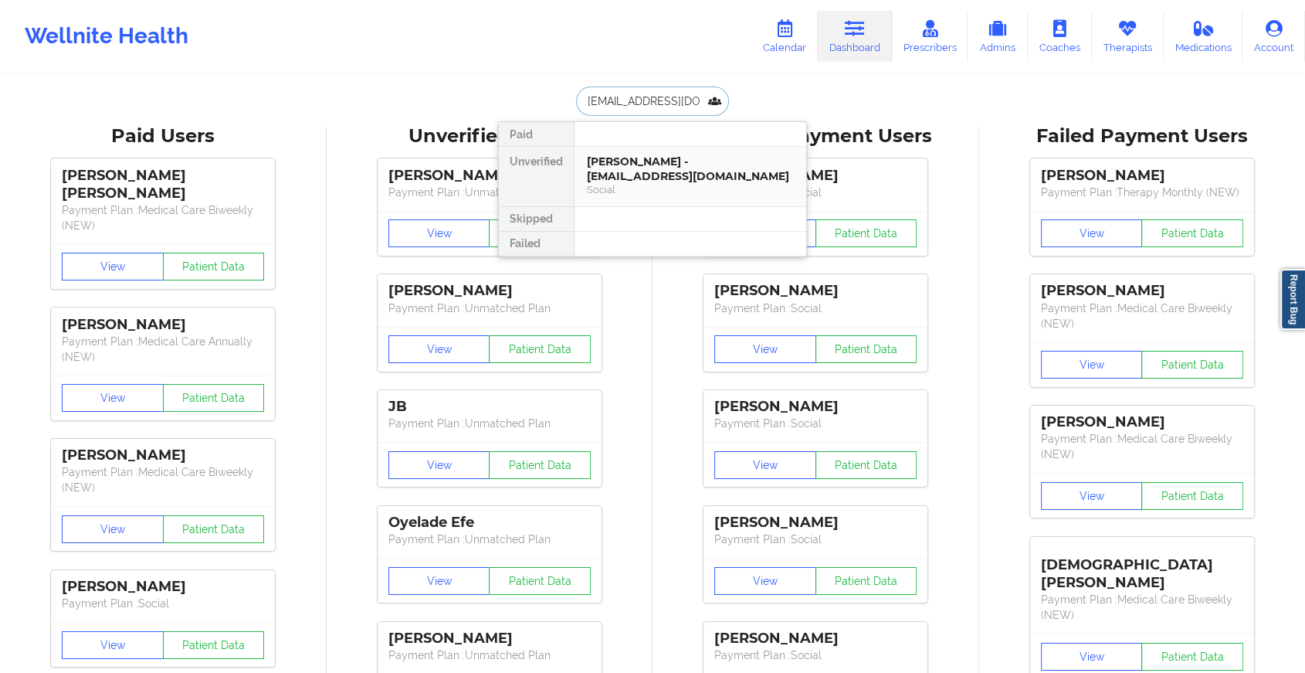
click at [642, 171] on div "[PERSON_NAME] - [EMAIL_ADDRESS][DOMAIN_NAME]" at bounding box center [690, 168] width 207 height 29
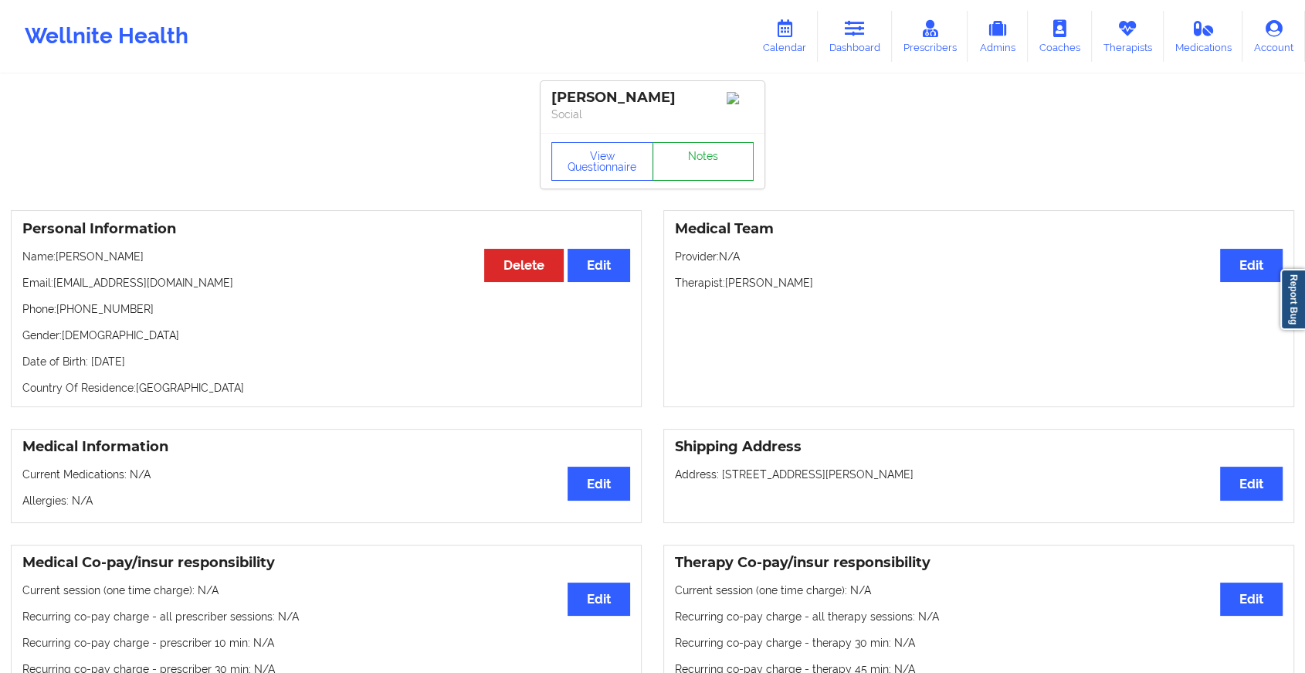
click at [711, 168] on link "Notes" at bounding box center [704, 161] width 102 height 39
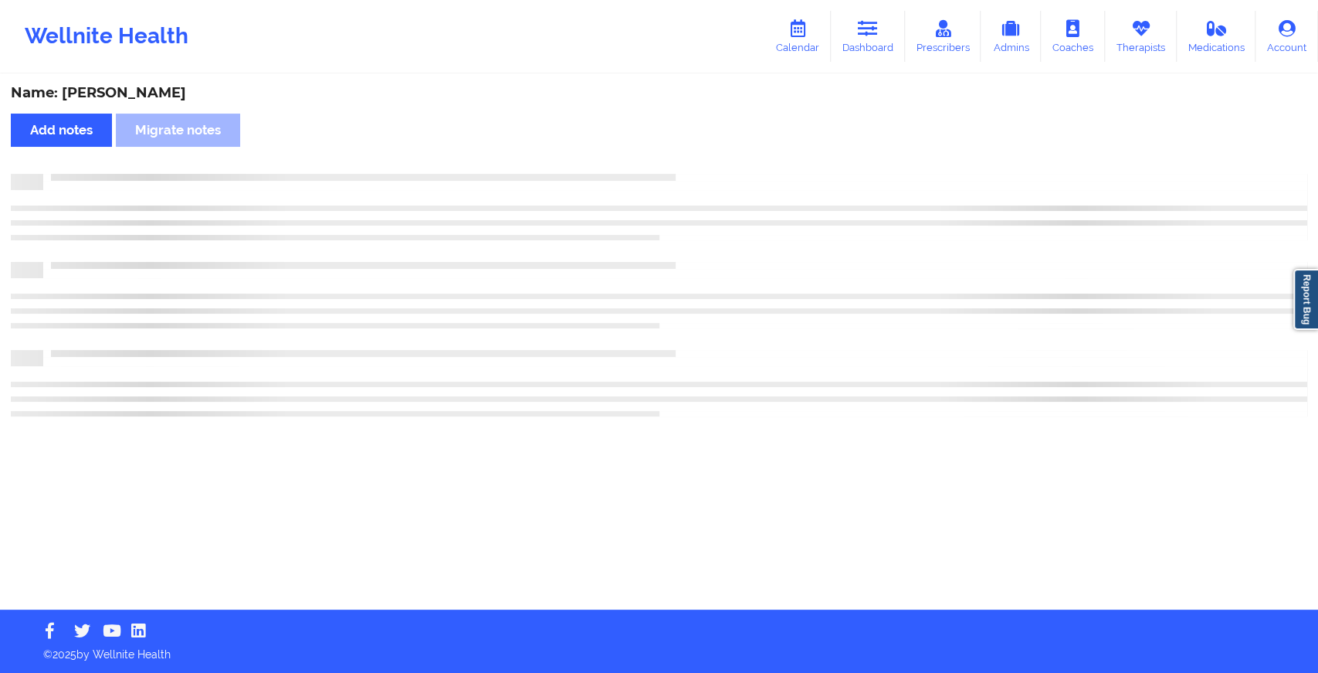
click at [711, 168] on div "Name: [PERSON_NAME] Add notes Migrate notes" at bounding box center [659, 343] width 1318 height 534
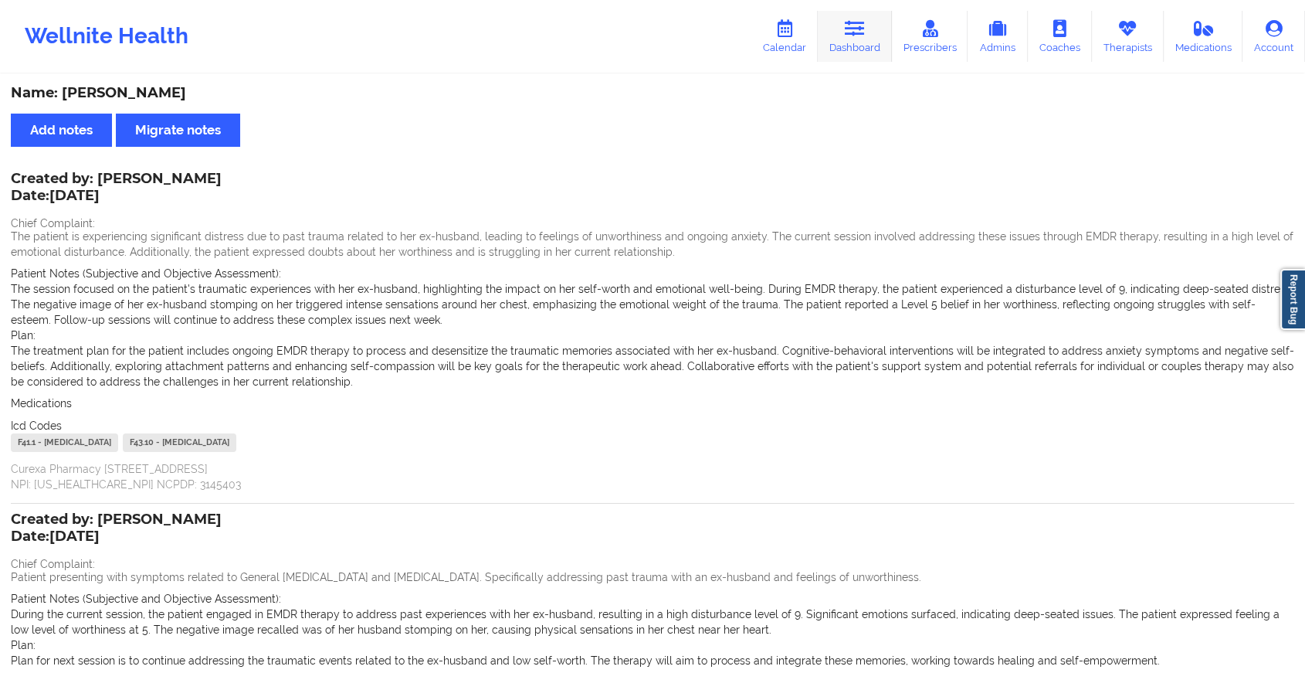
click at [863, 49] on link "Dashboard" at bounding box center [855, 36] width 74 height 51
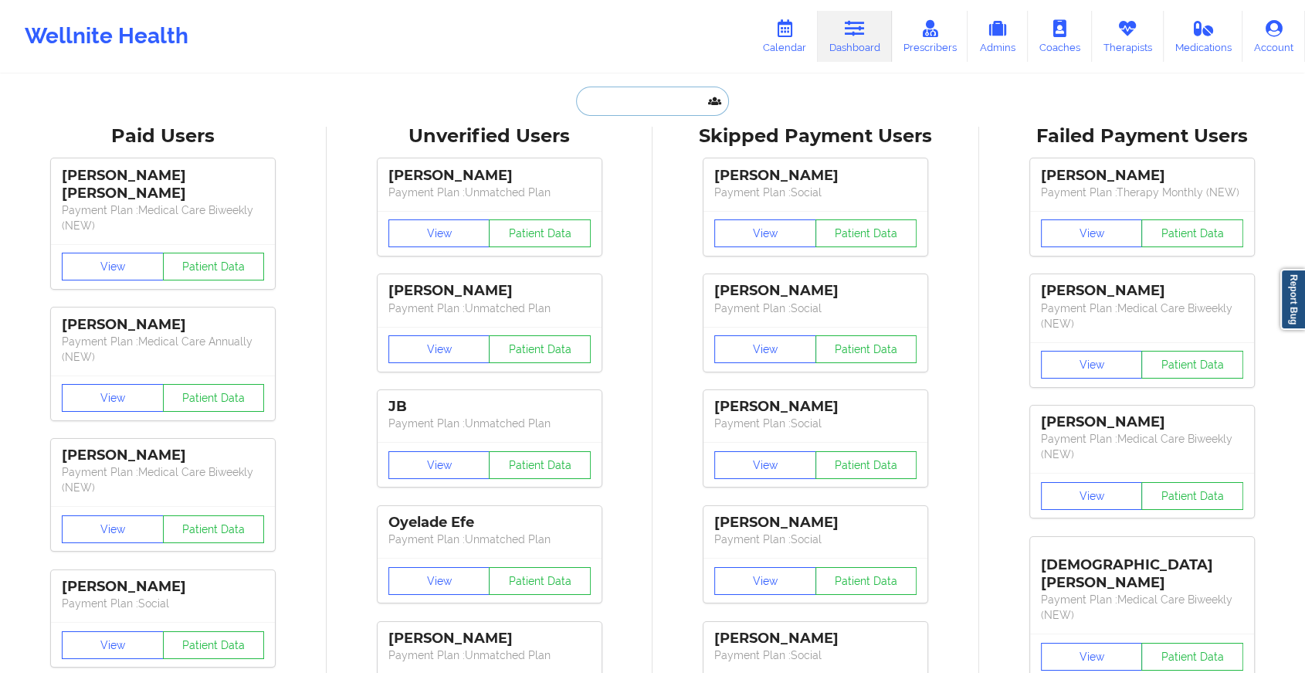
click at [697, 90] on input "text" at bounding box center [652, 100] width 153 height 29
paste input "[EMAIL_ADDRESS][DOMAIN_NAME]"
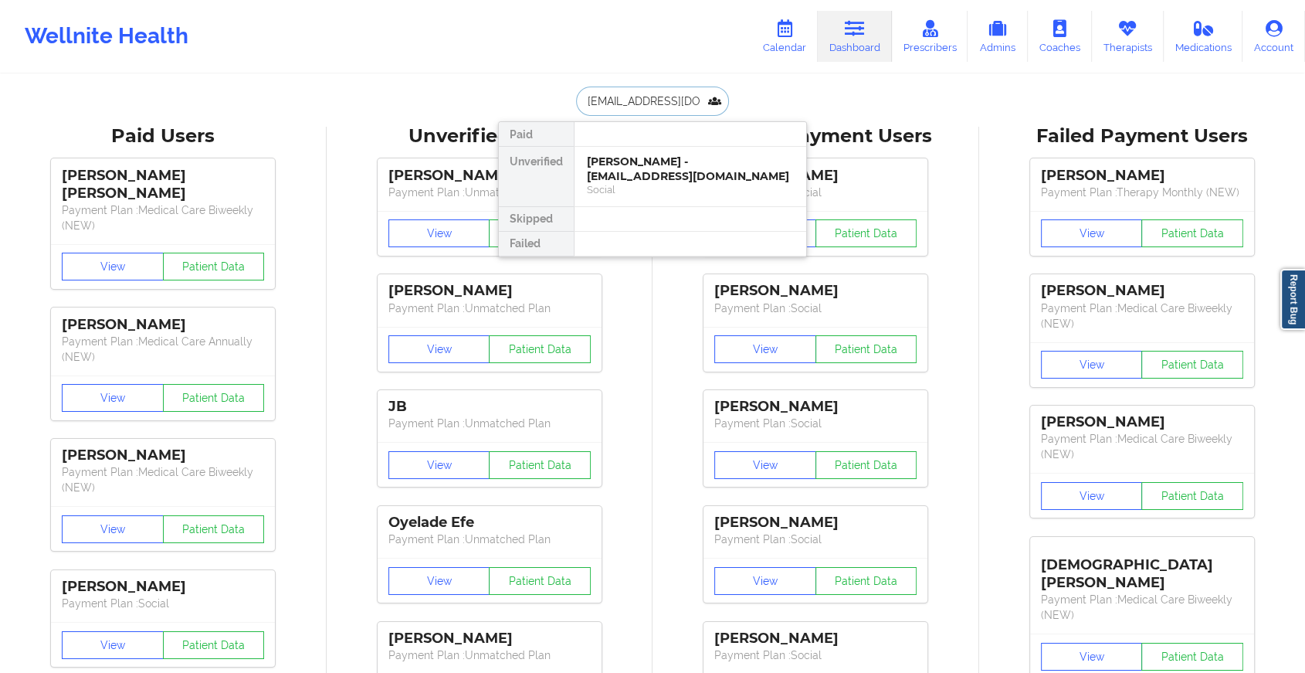
type input "[EMAIL_ADDRESS][DOMAIN_NAME]"
click at [687, 158] on div "[PERSON_NAME] - [EMAIL_ADDRESS][DOMAIN_NAME]" at bounding box center [690, 168] width 207 height 29
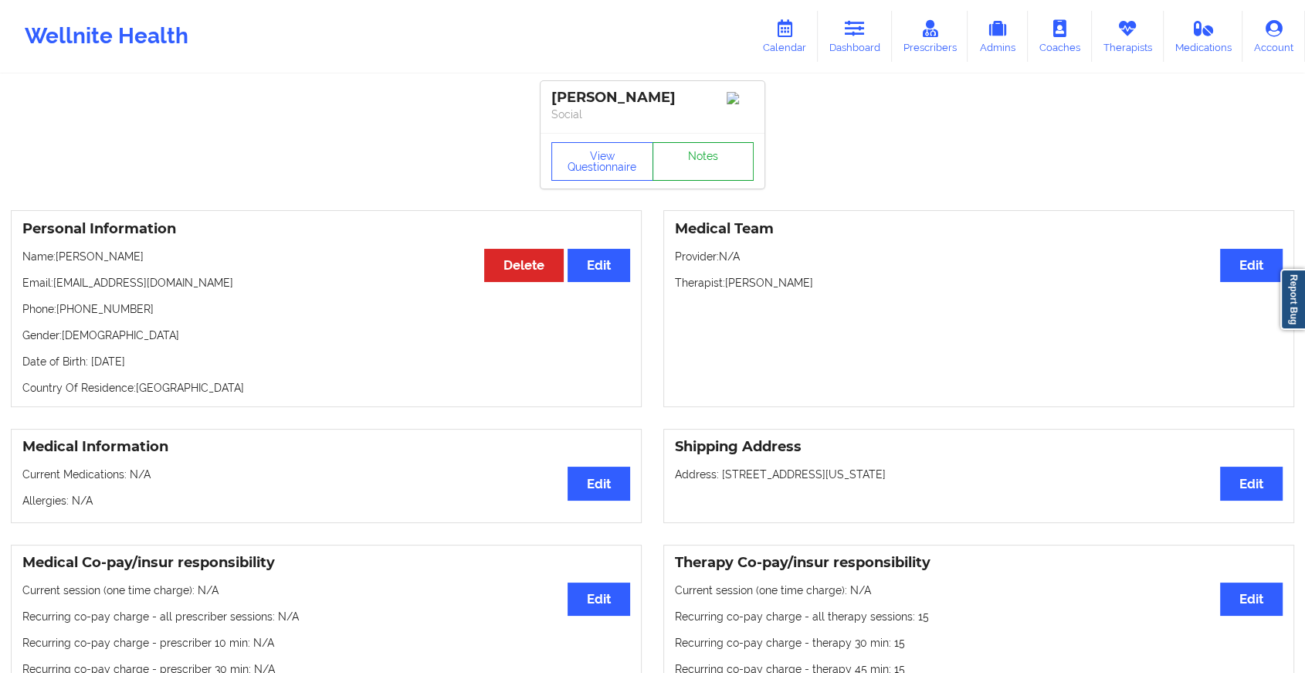
click at [723, 158] on link "Notes" at bounding box center [704, 161] width 102 height 39
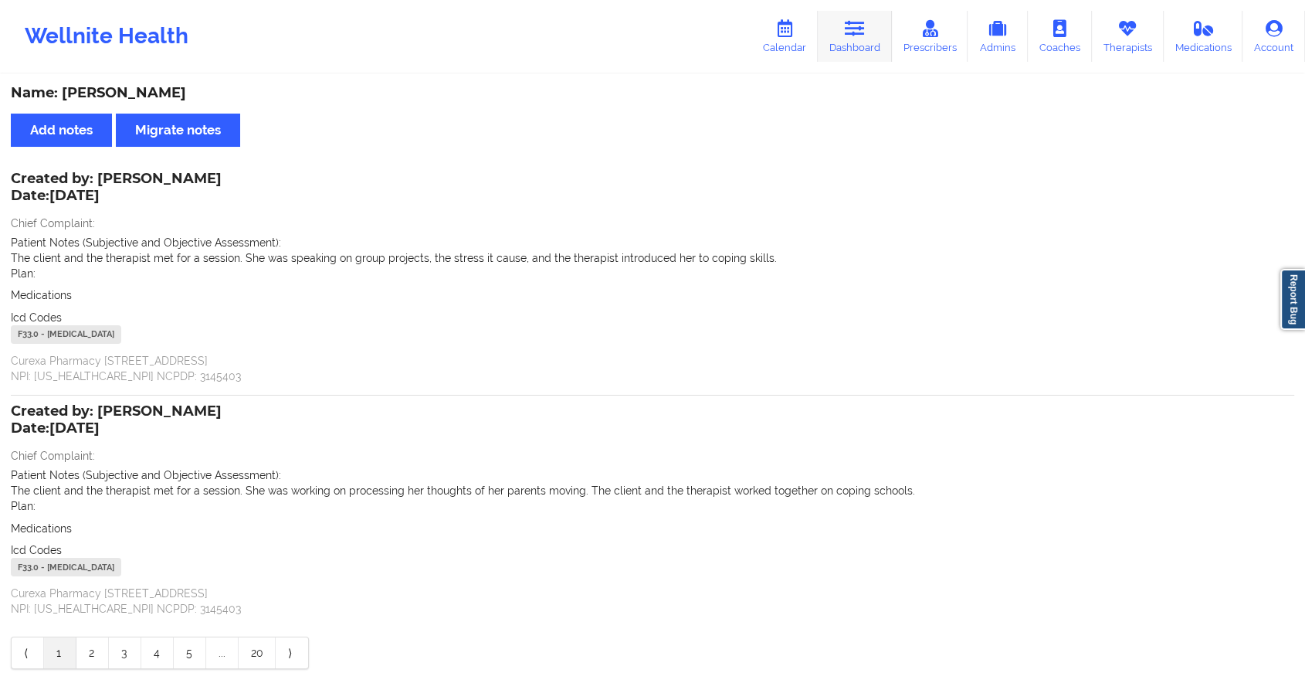
click at [856, 49] on link "Dashboard" at bounding box center [855, 36] width 74 height 51
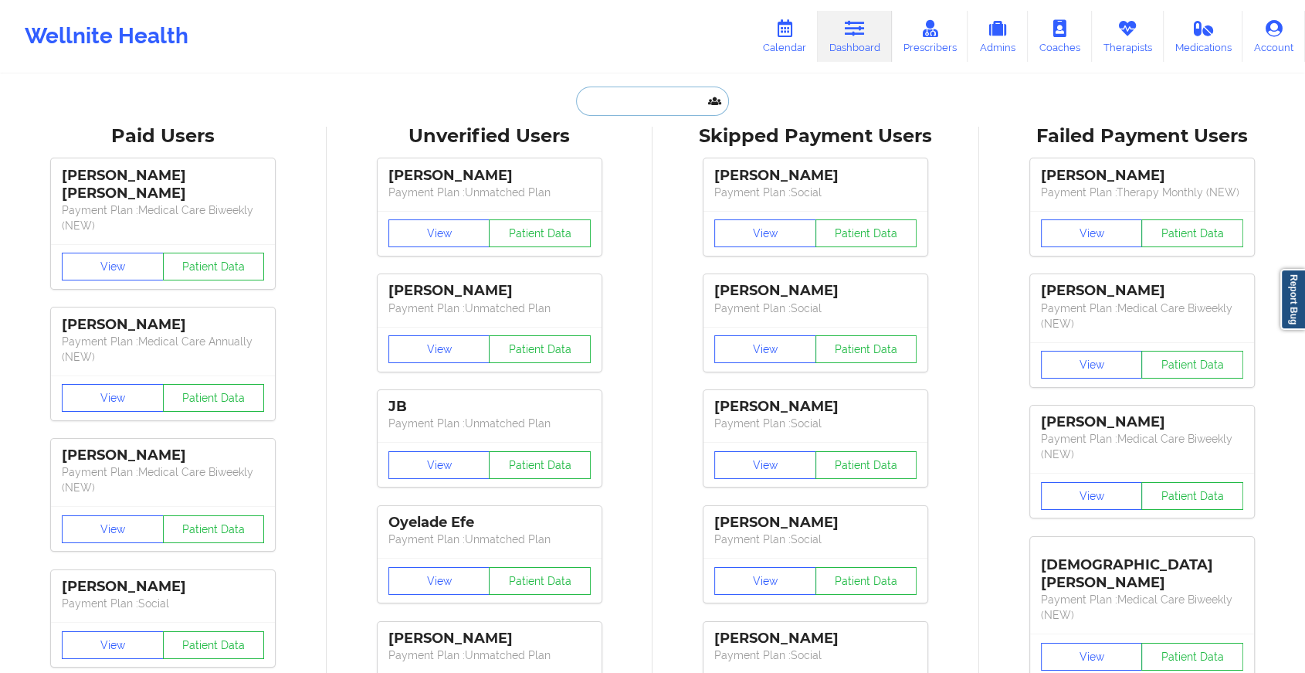
click at [670, 101] on input "text" at bounding box center [652, 100] width 153 height 29
paste input "[EMAIL_ADDRESS][DOMAIN_NAME]"
type input "[EMAIL_ADDRESS][DOMAIN_NAME]"
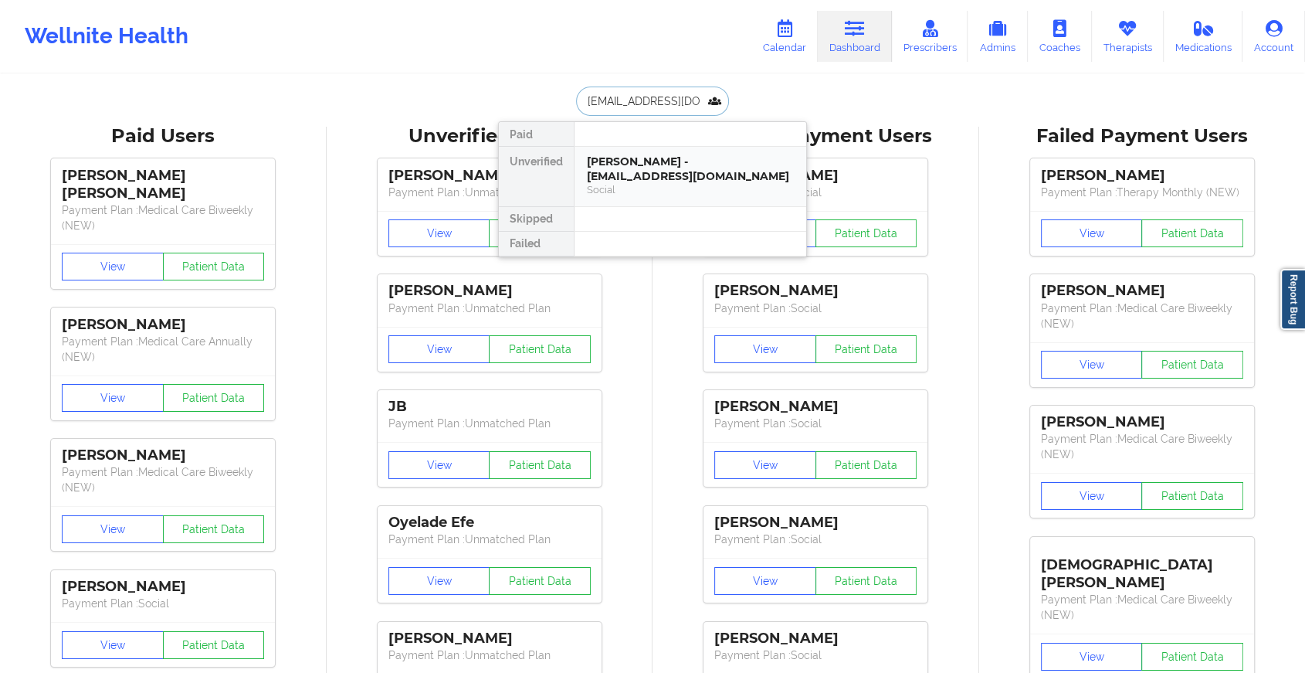
click at [682, 161] on div "[PERSON_NAME] - [EMAIL_ADDRESS][DOMAIN_NAME]" at bounding box center [690, 168] width 207 height 29
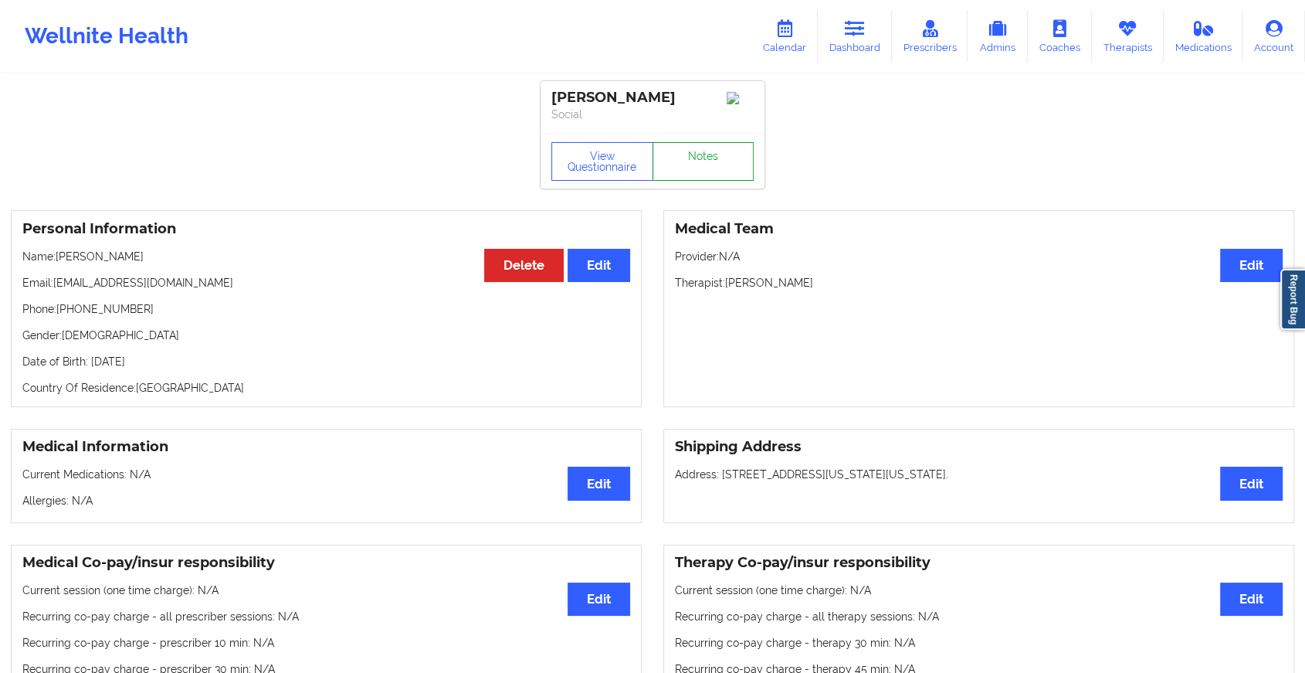
click at [711, 149] on link "Notes" at bounding box center [704, 161] width 102 height 39
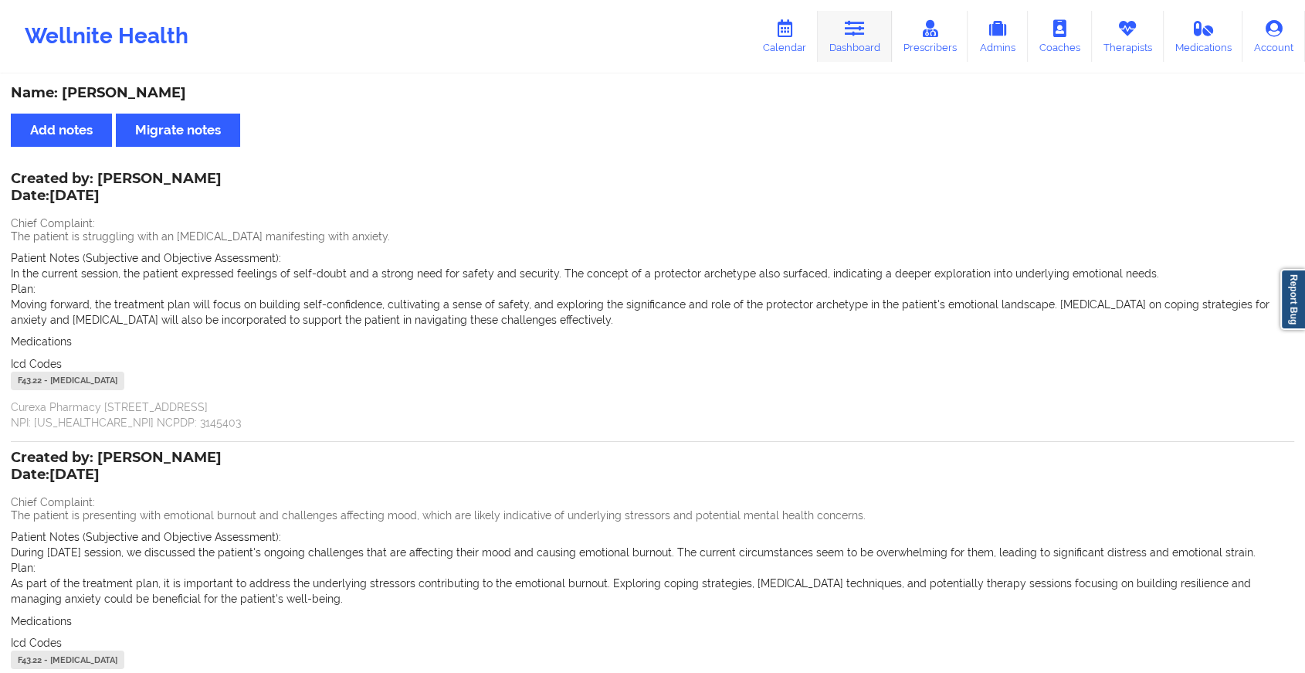
click at [864, 11] on link "Dashboard" at bounding box center [855, 36] width 74 height 51
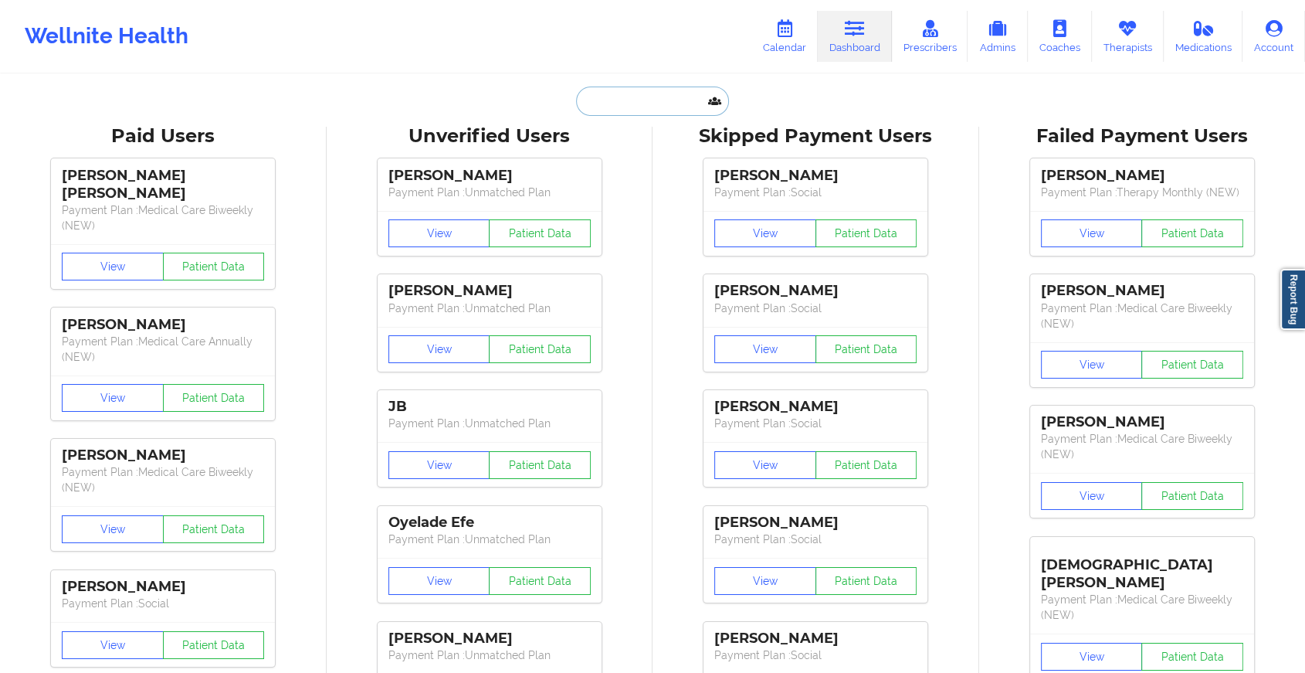
click at [633, 93] on input "text" at bounding box center [652, 100] width 153 height 29
paste input "[EMAIL_ADDRESS][DOMAIN_NAME]"
type input "[EMAIL_ADDRESS][DOMAIN_NAME]"
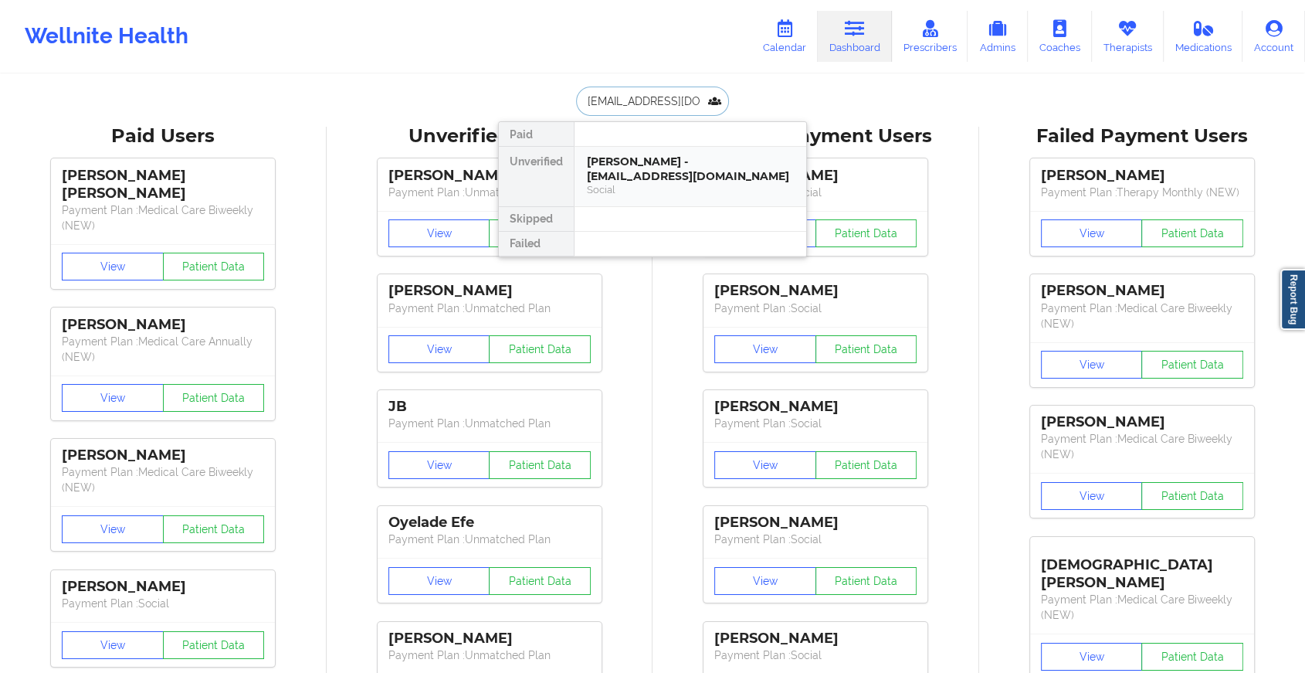
click at [659, 161] on div "[PERSON_NAME] - [EMAIL_ADDRESS][DOMAIN_NAME]" at bounding box center [690, 168] width 207 height 29
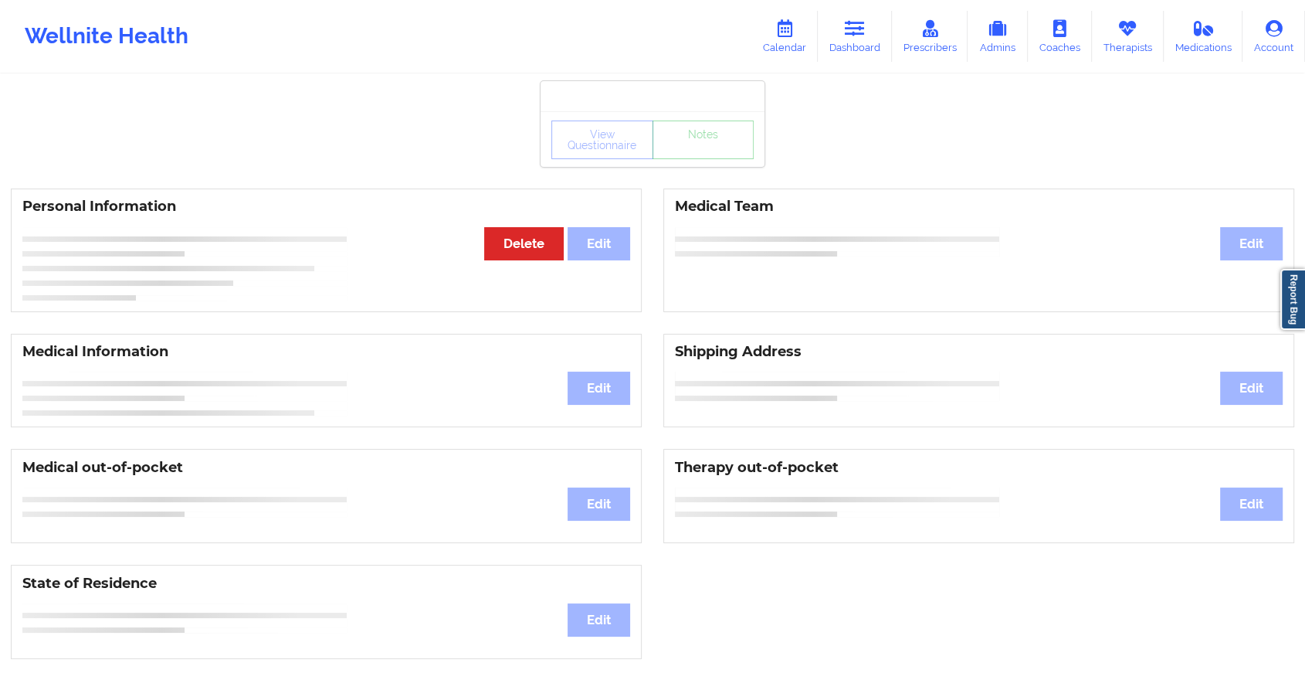
click at [705, 168] on div "View Questionnaire Notes Personal Information Edit Delete Medical Team Edit Med…" at bounding box center [652, 652] width 1305 height 1304
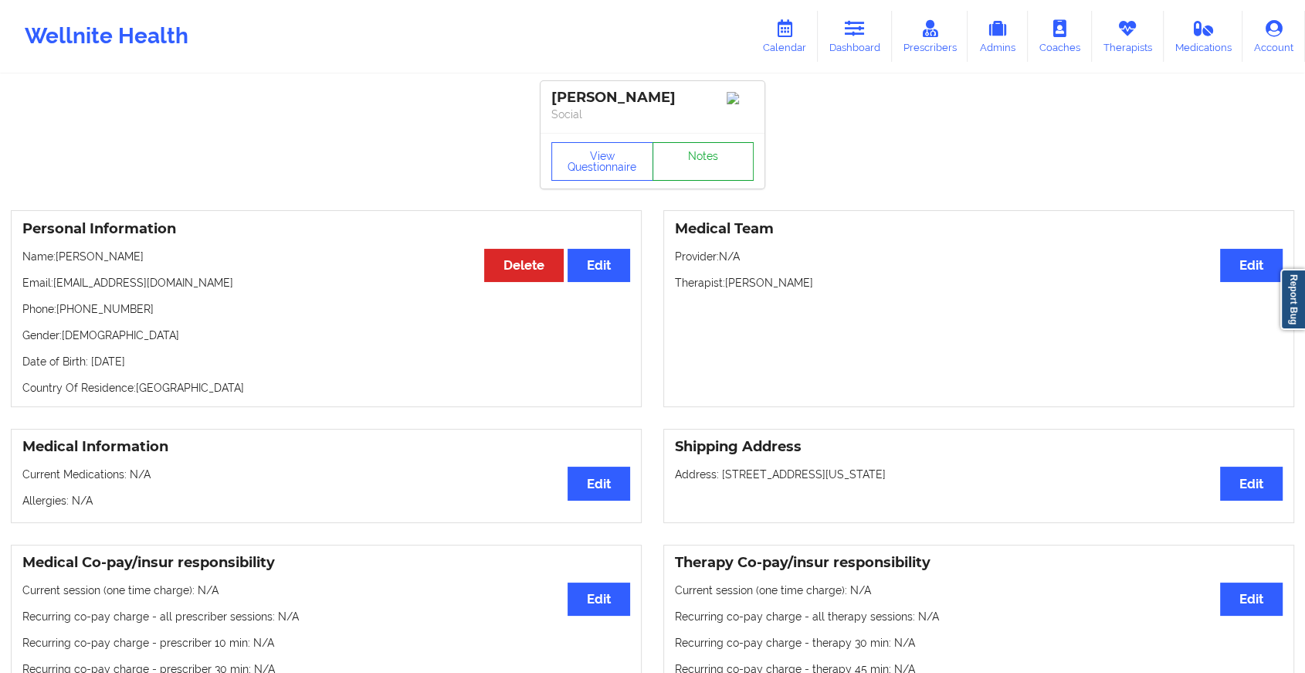
click at [705, 168] on link "Notes" at bounding box center [704, 161] width 102 height 39
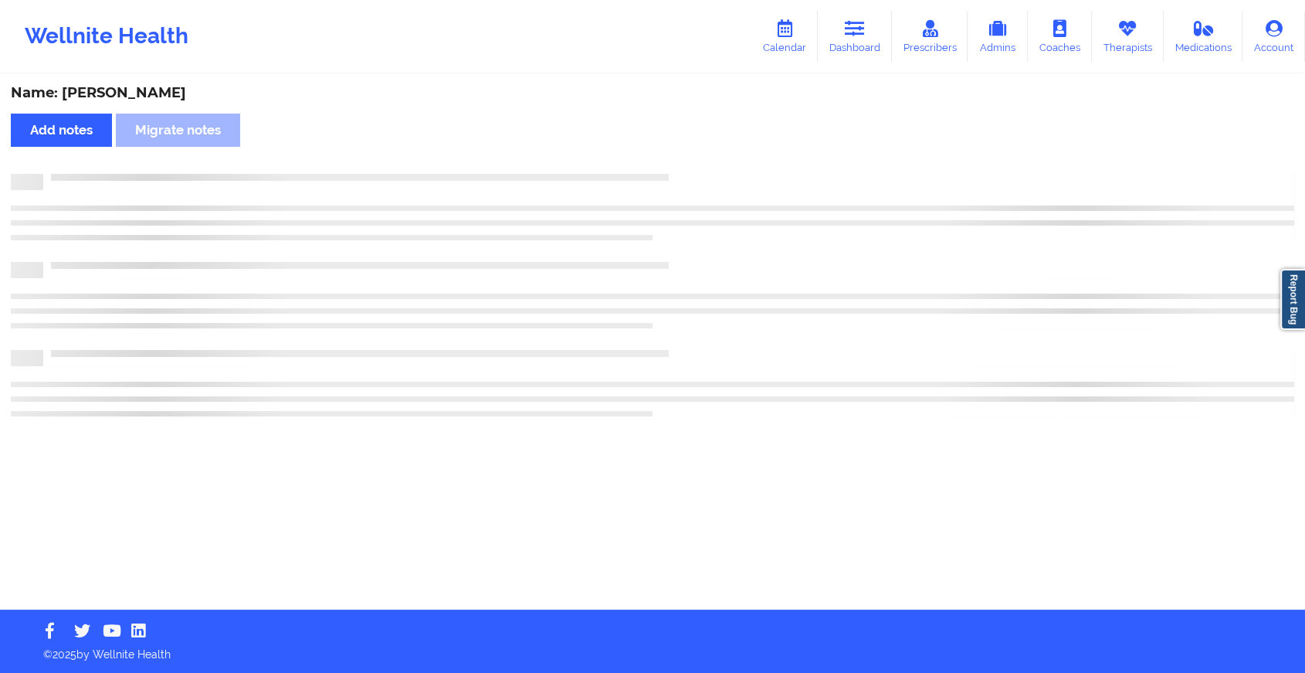
click at [705, 168] on div "Name: [PERSON_NAME] Add notes Migrate notes" at bounding box center [652, 343] width 1305 height 534
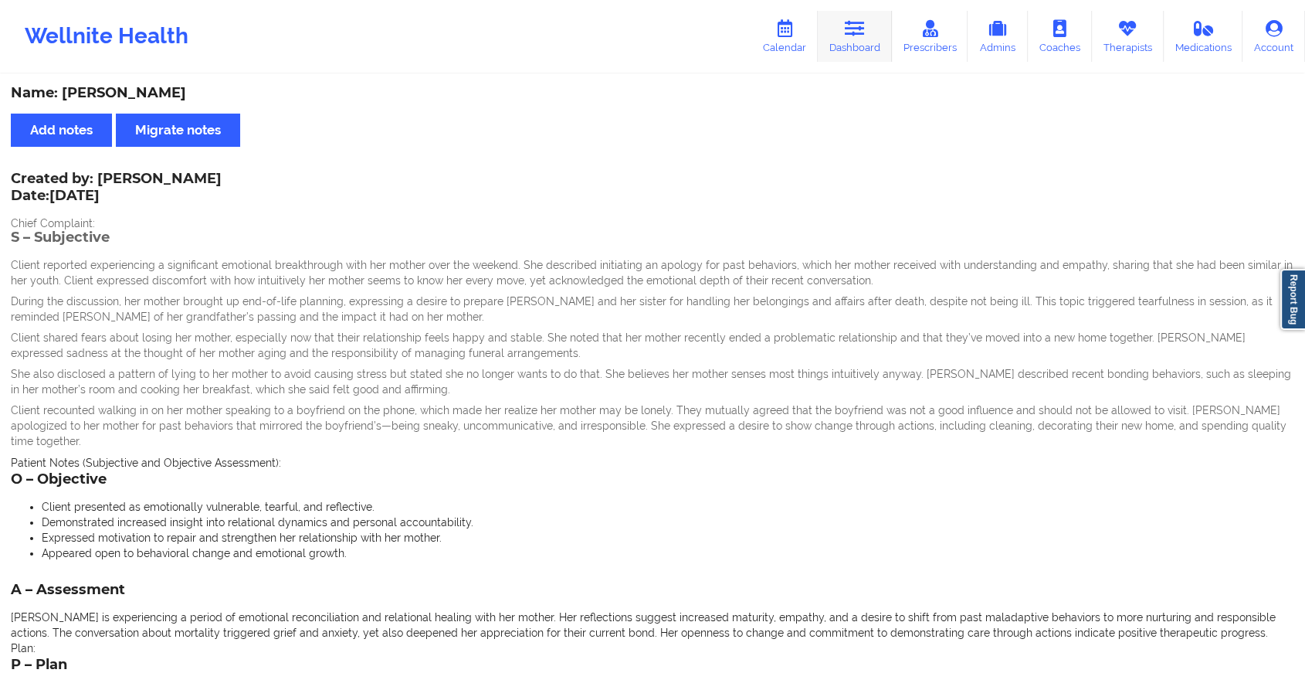
click at [837, 41] on link "Dashboard" at bounding box center [855, 36] width 74 height 51
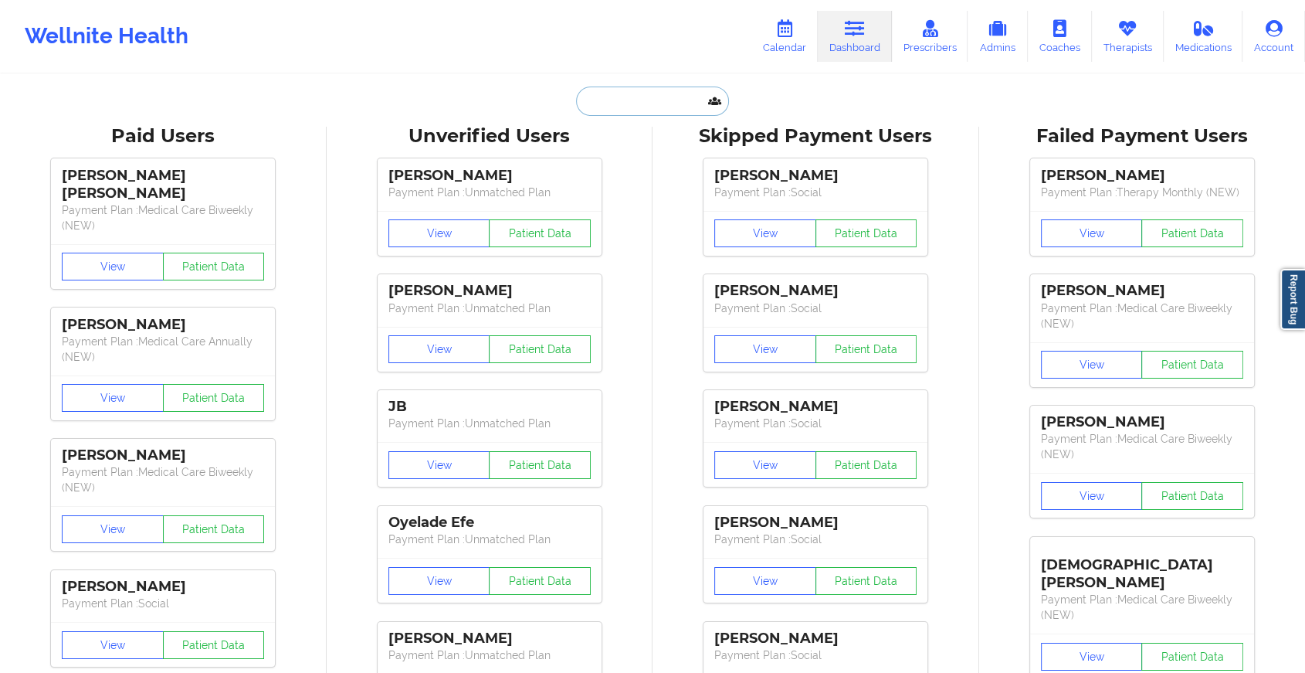
click at [694, 92] on input "text" at bounding box center [652, 100] width 153 height 29
paste input "[EMAIL_ADDRESS][DOMAIN_NAME]"
type input "[EMAIL_ADDRESS][DOMAIN_NAME]"
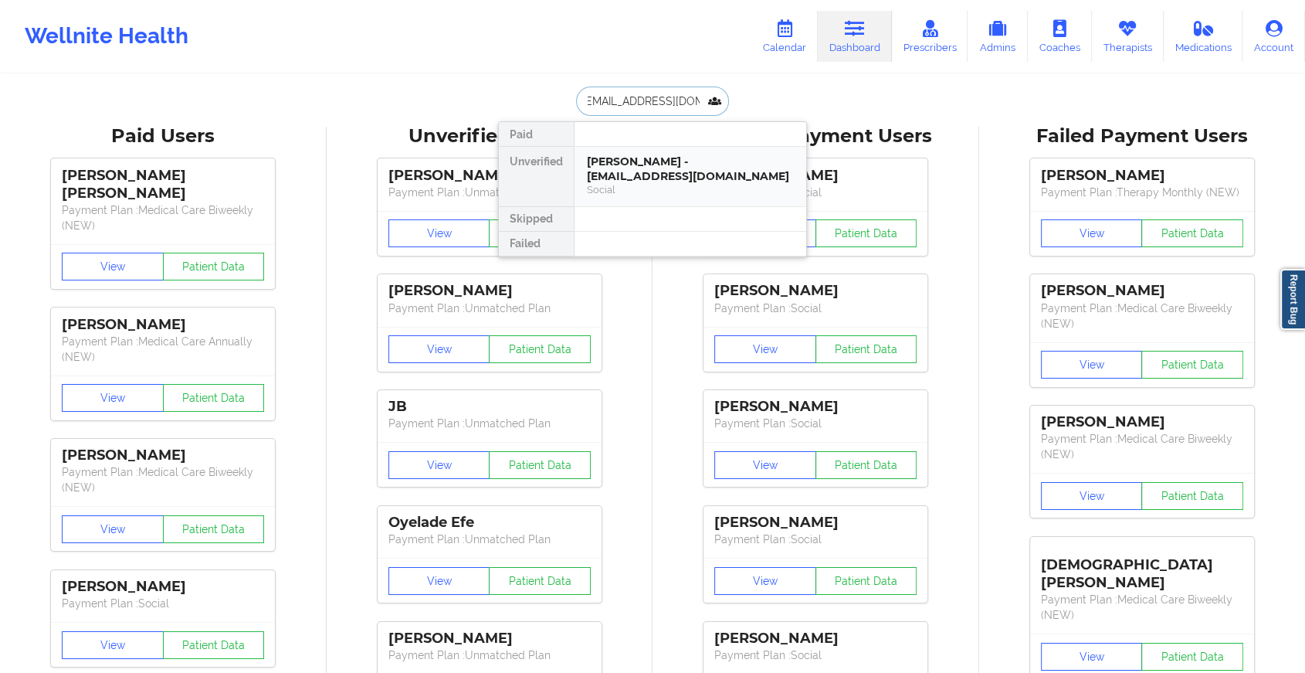
click at [679, 179] on div "[PERSON_NAME] - [EMAIL_ADDRESS][DOMAIN_NAME]" at bounding box center [690, 168] width 207 height 29
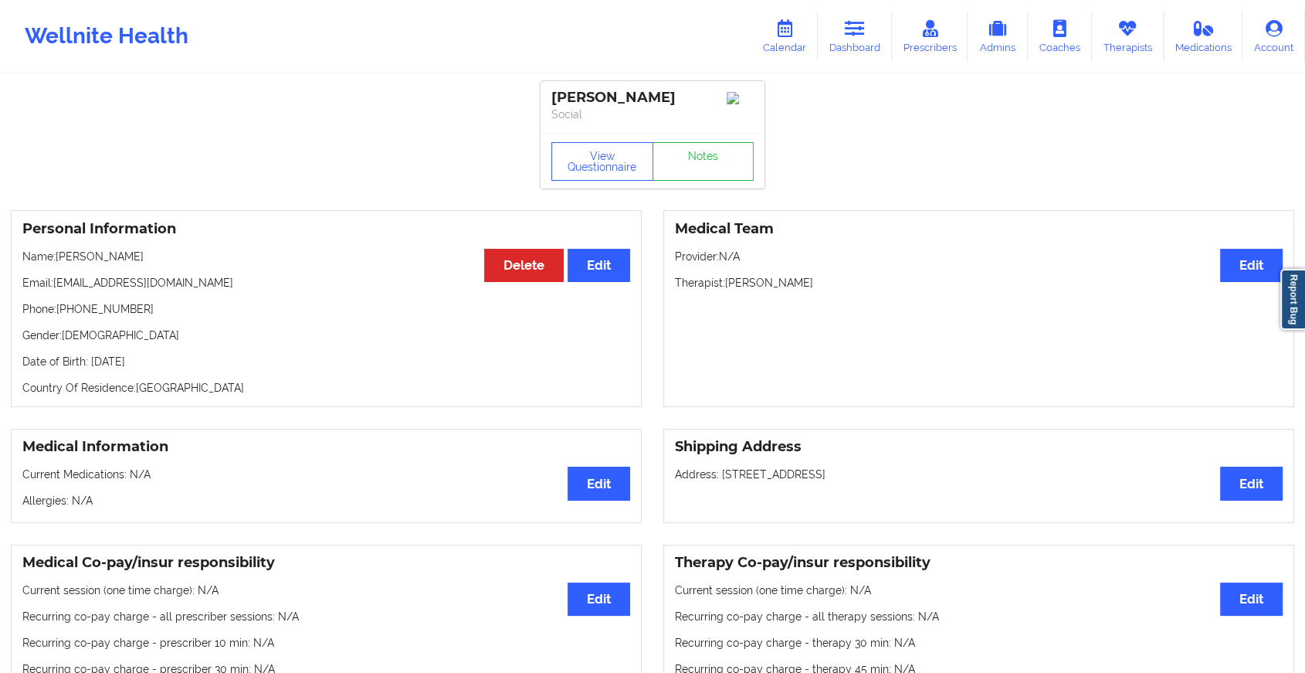
click at [698, 157] on div "View Questionnaire Notes" at bounding box center [653, 161] width 224 height 56
drag, startPoint x: 698, startPoint y: 157, endPoint x: 698, endPoint y: 167, distance: 10.0
click at [698, 167] on div "View Questionnaire Notes" at bounding box center [653, 161] width 224 height 56
click at [717, 178] on link "Notes" at bounding box center [704, 161] width 102 height 39
